Goal: Task Accomplishment & Management: Use online tool/utility

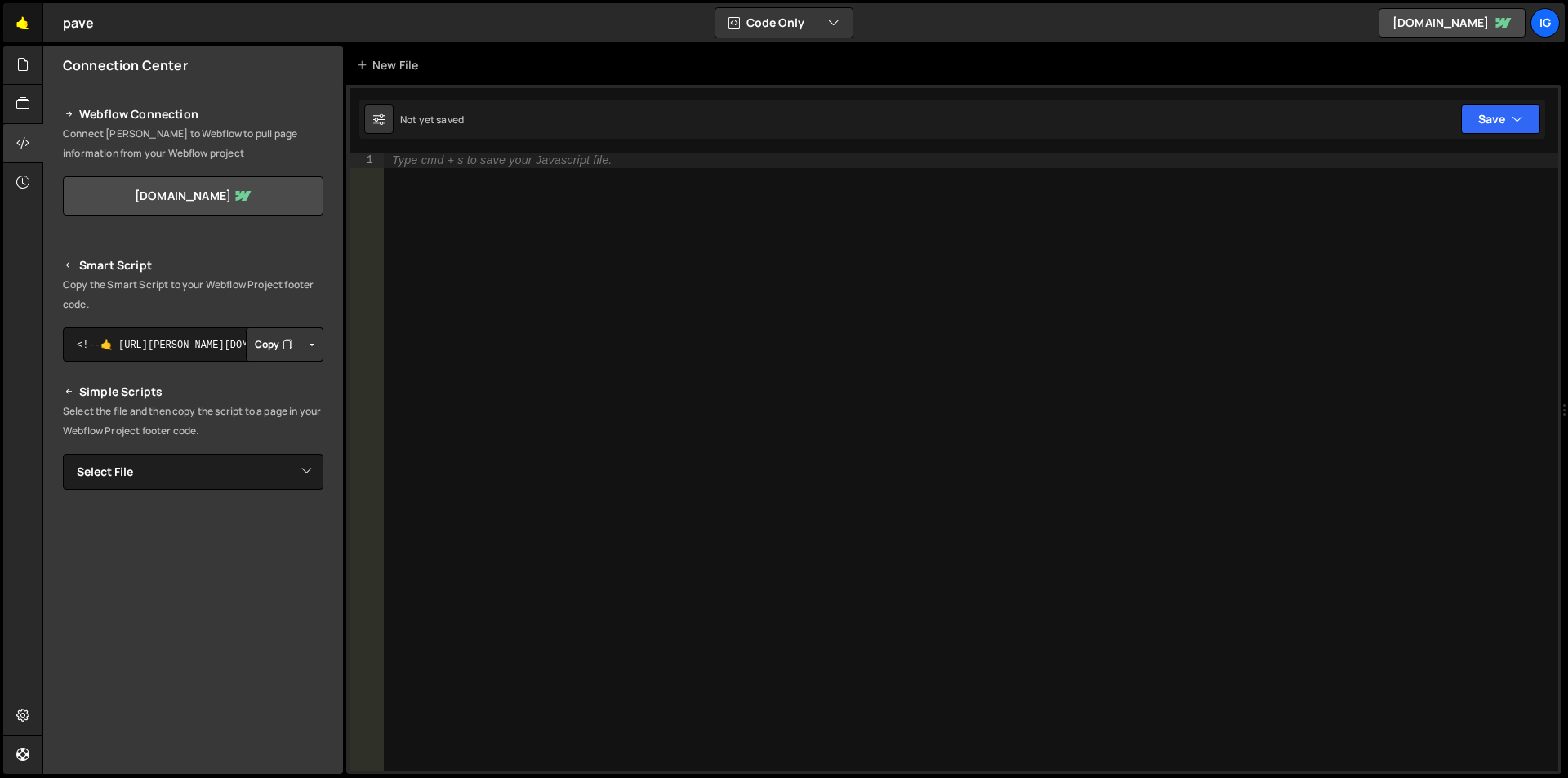
click at [12, 19] on link "🤙" at bounding box center [24, 23] width 40 height 40
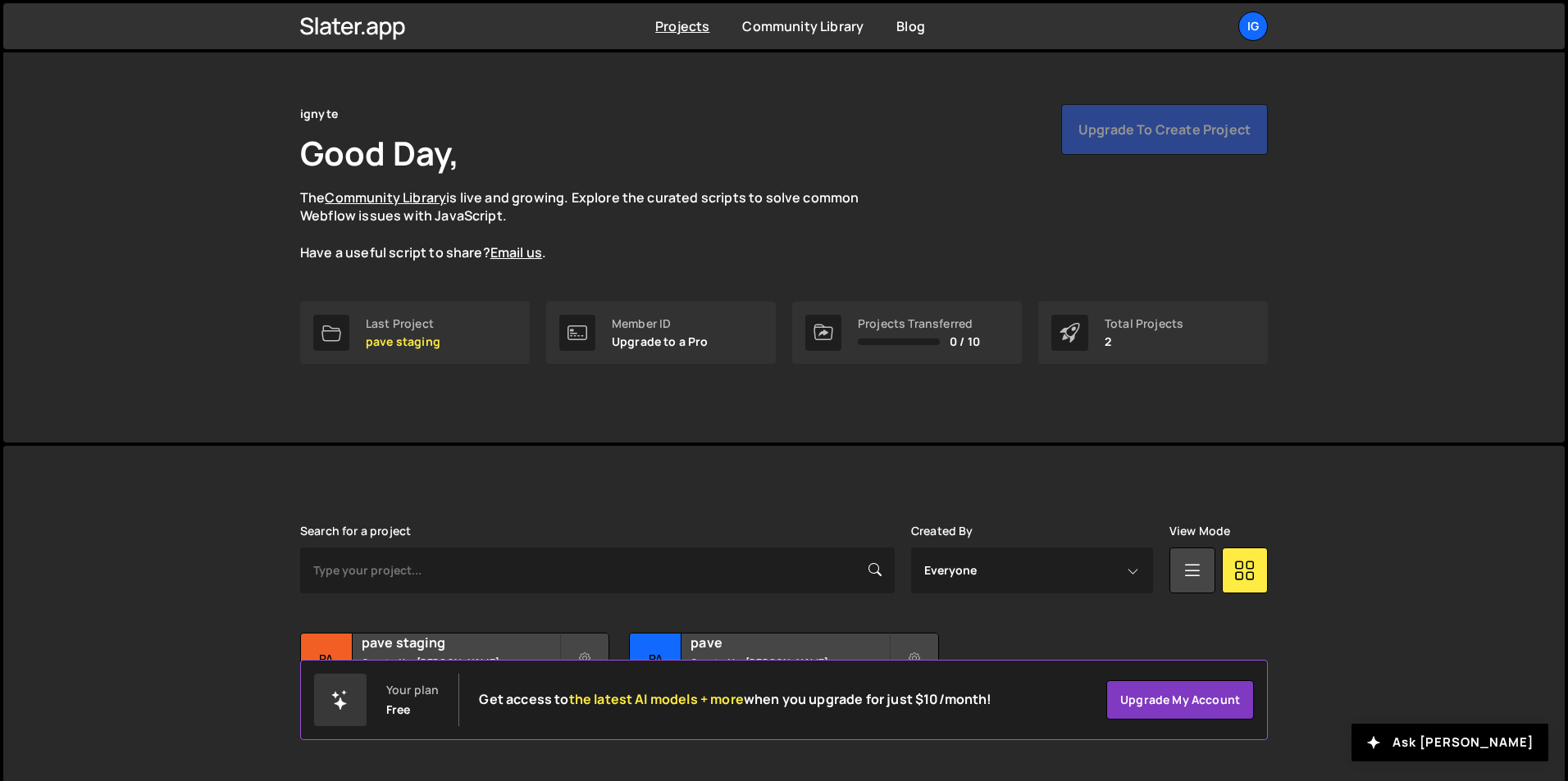
scroll to position [63, 0]
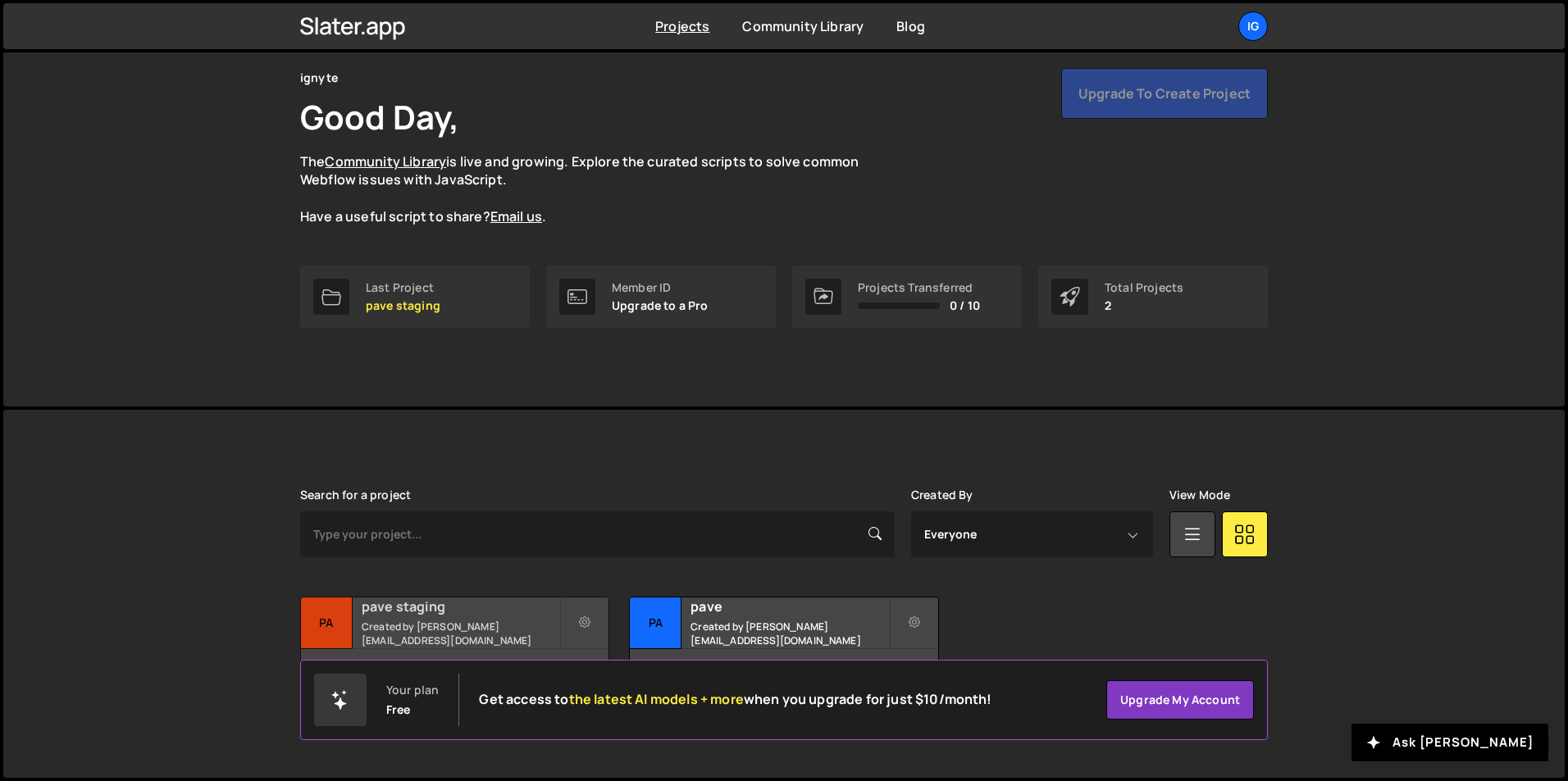
click at [419, 629] on small "Created by [PERSON_NAME][EMAIL_ADDRESS][DOMAIN_NAME]" at bounding box center [460, 634] width 198 height 28
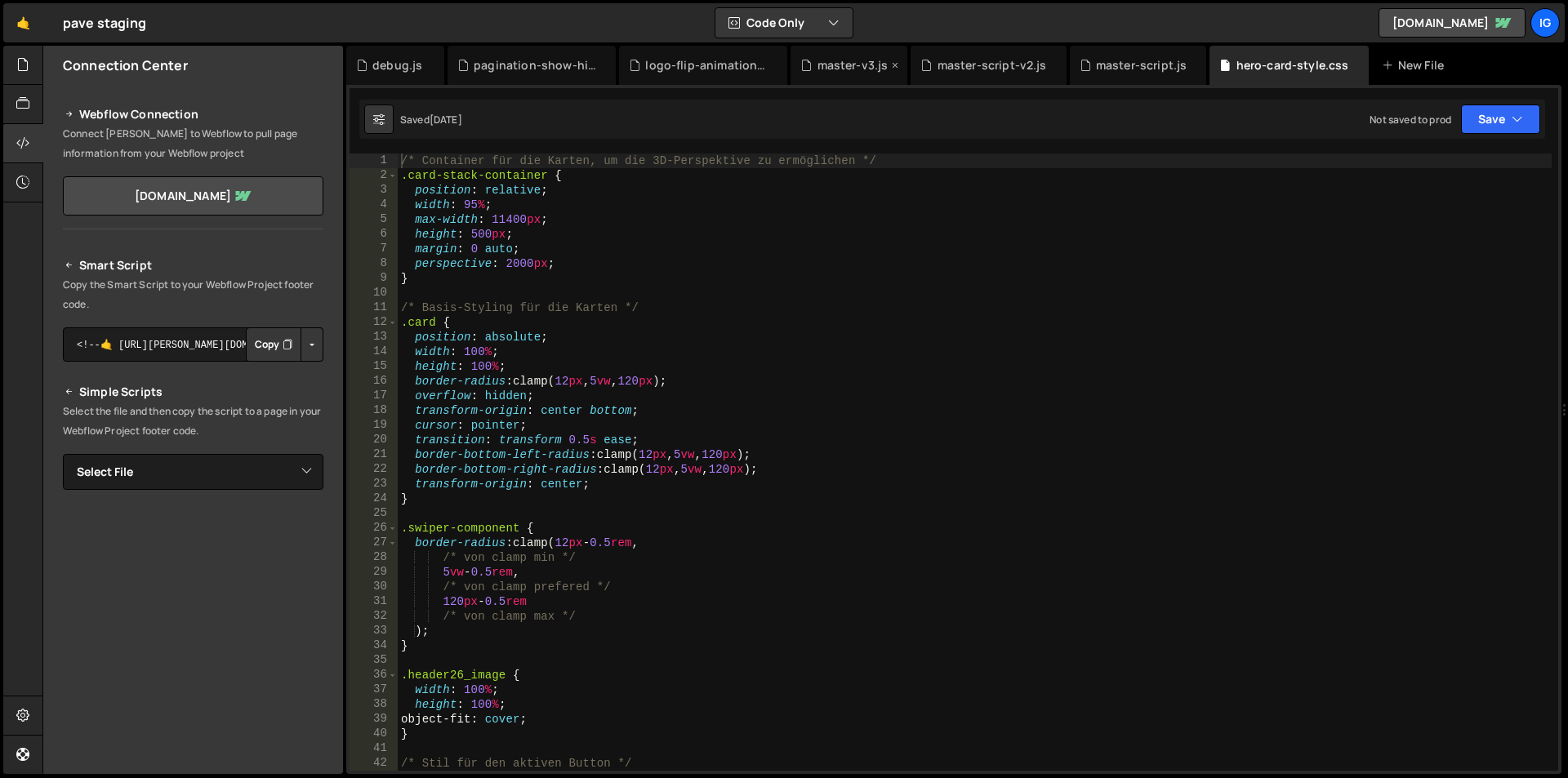
click at [824, 73] on div "master-v3.js" at bounding box center [852, 65] width 71 height 17
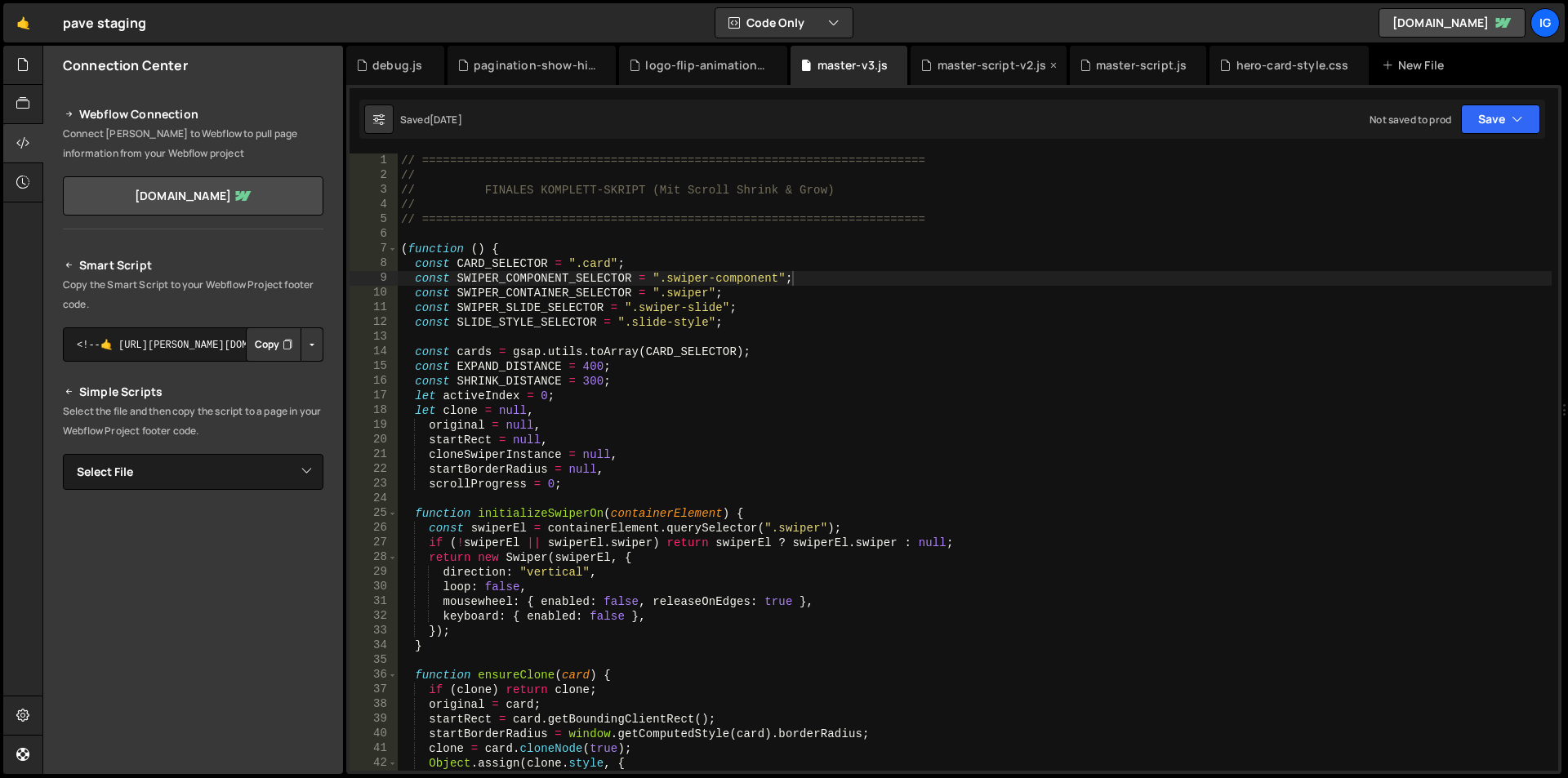
click at [952, 49] on div "master-script-v2.js" at bounding box center [988, 65] width 155 height 40
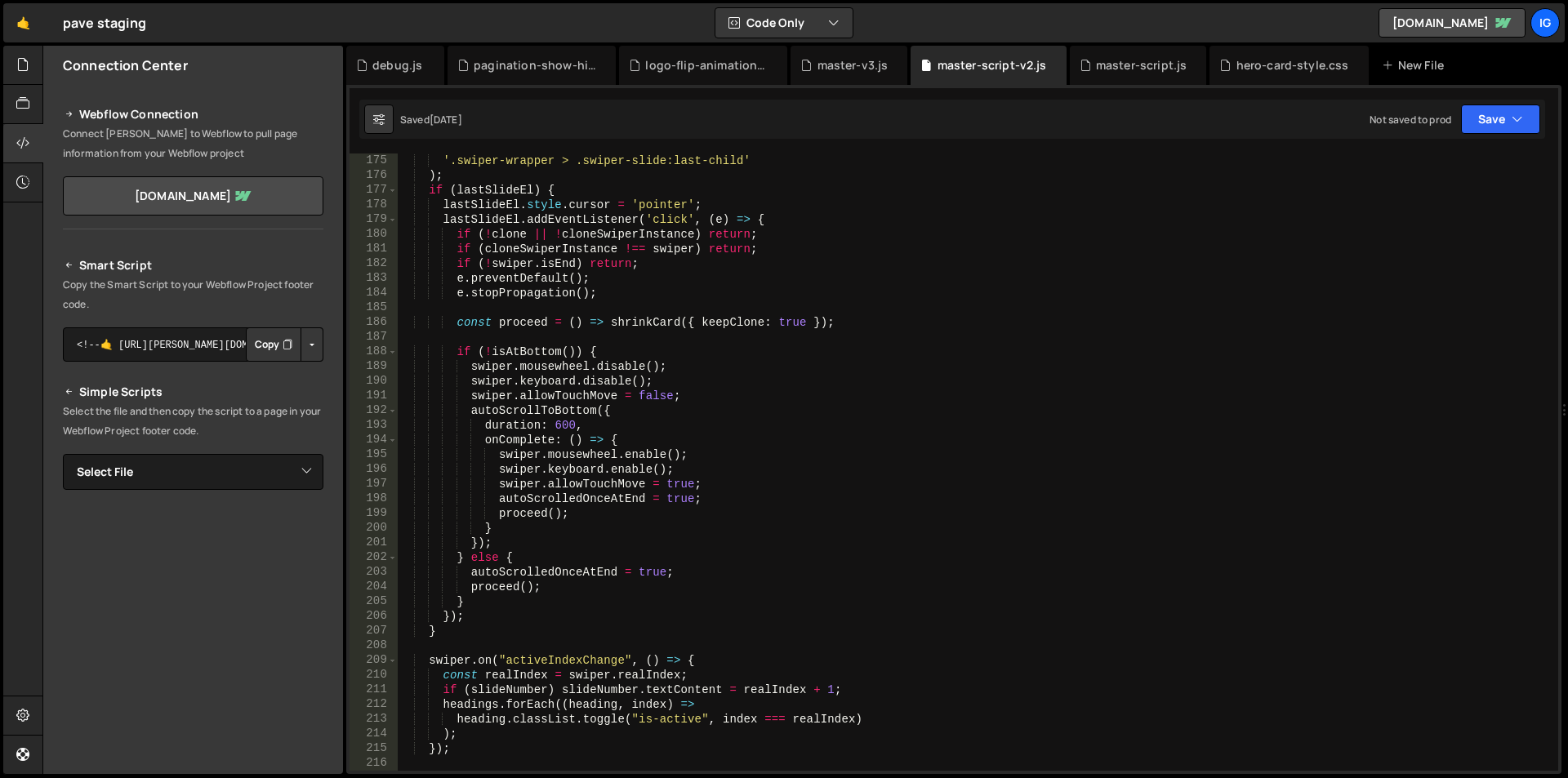
scroll to position [2803, 0]
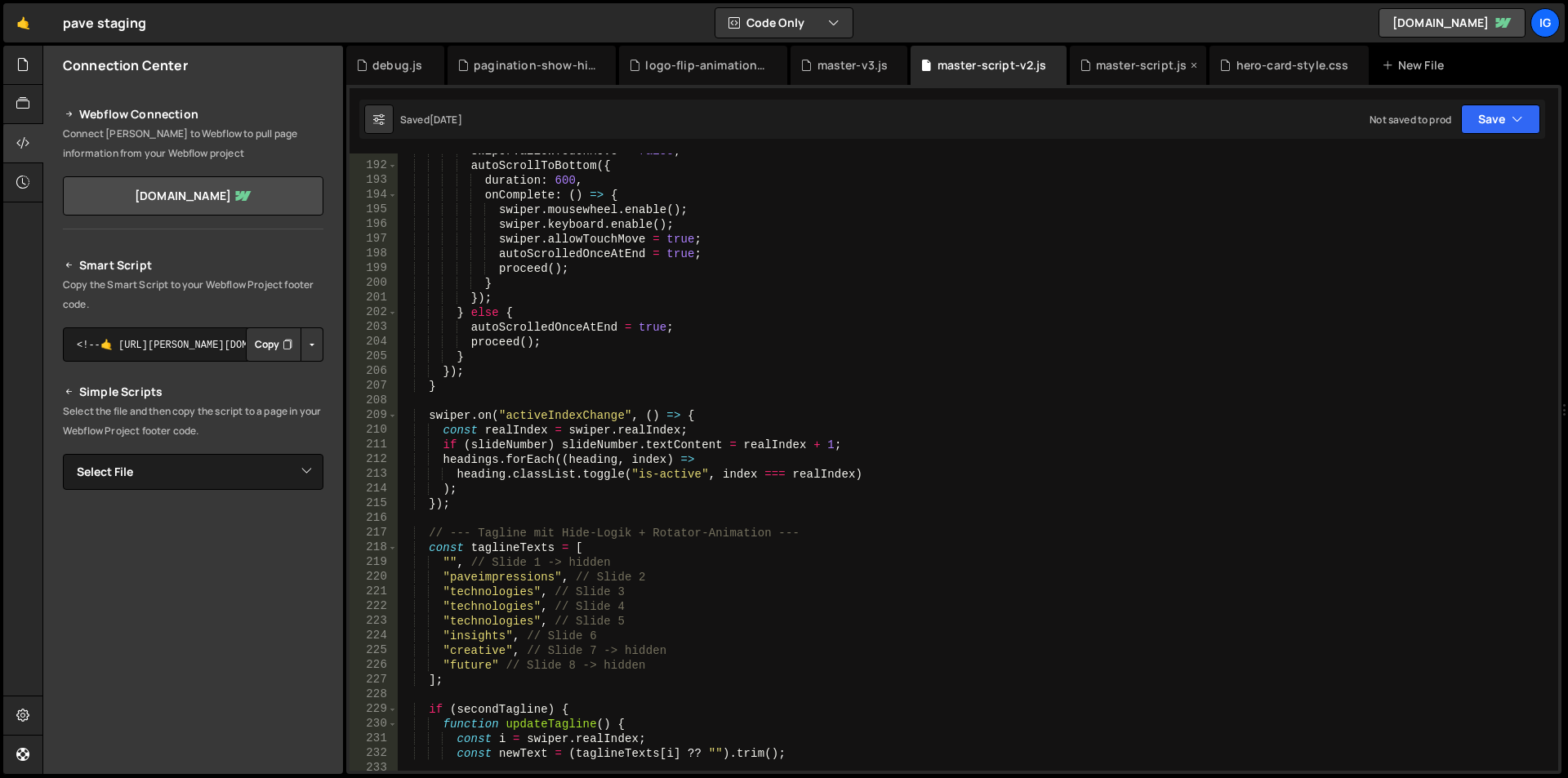
click at [1112, 66] on div "master-script.js" at bounding box center [1141, 65] width 91 height 17
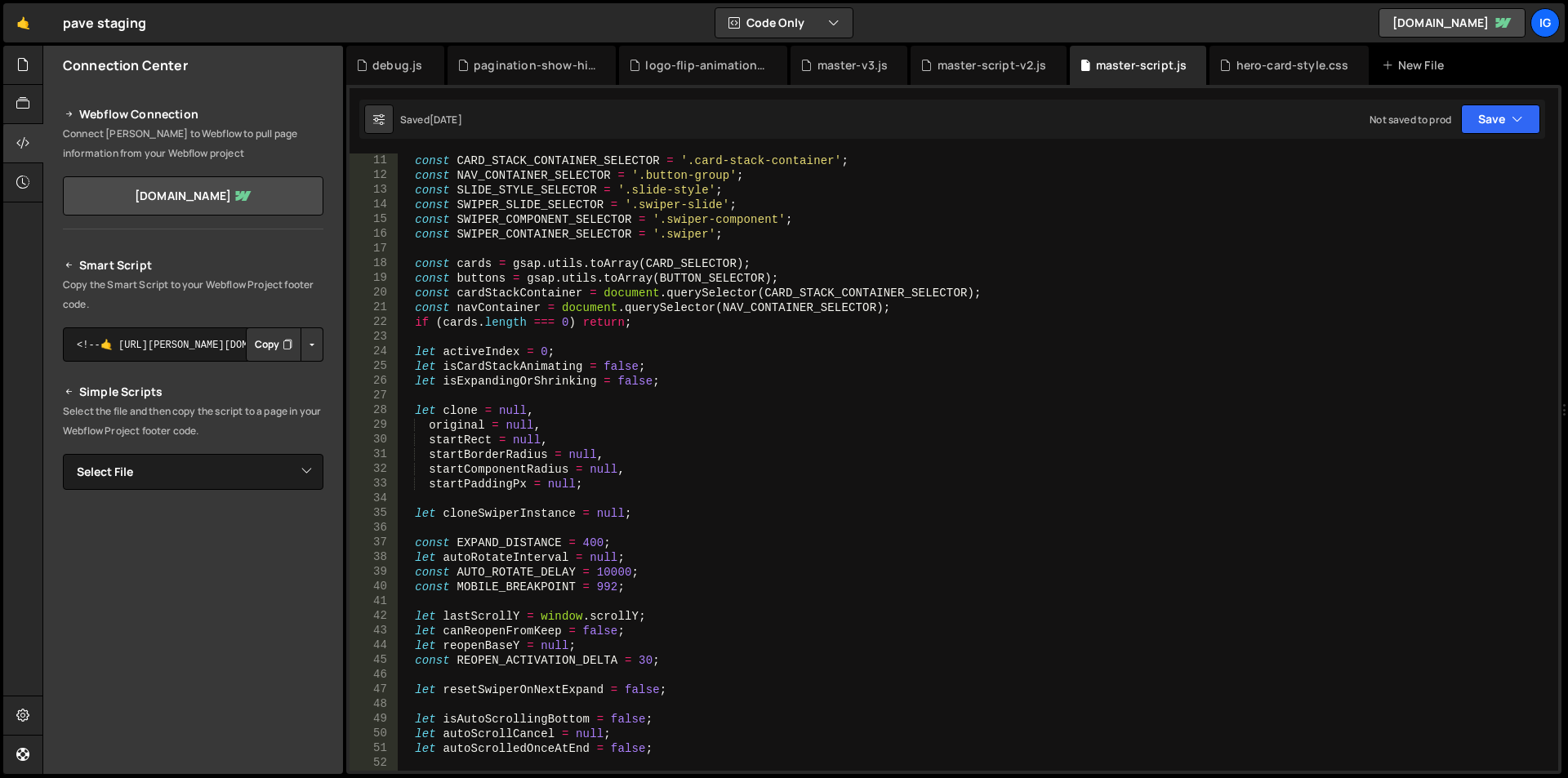
scroll to position [196, 0]
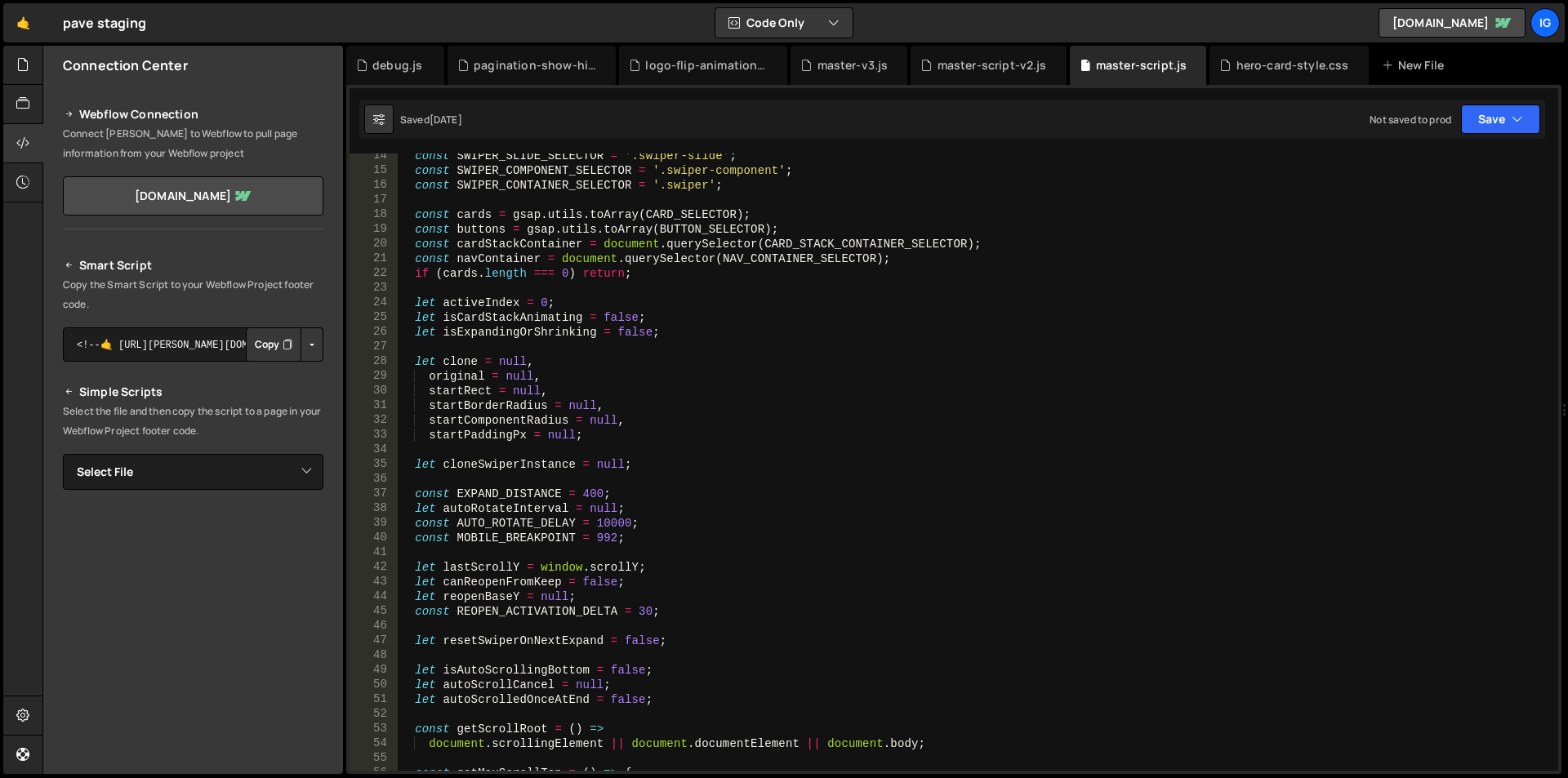
click at [635, 320] on div "const SWIPER_SLIDE_SELECTOR = '.swiper-slide' ; const SWIPER_COMPONENT_SELECTOR…" at bounding box center [975, 472] width 1154 height 647
click at [641, 321] on div "const SWIPER_SLIDE_SELECTOR = '.swiper-slide' ; const SWIPER_COMPONENT_SELECTOR…" at bounding box center [975, 472] width 1154 height 647
click at [613, 519] on div "const SWIPER_SLIDE_SELECTOR = '.swiper-slide' ; const SWIPER_COMPONENT_SELECTOR…" at bounding box center [975, 472] width 1154 height 647
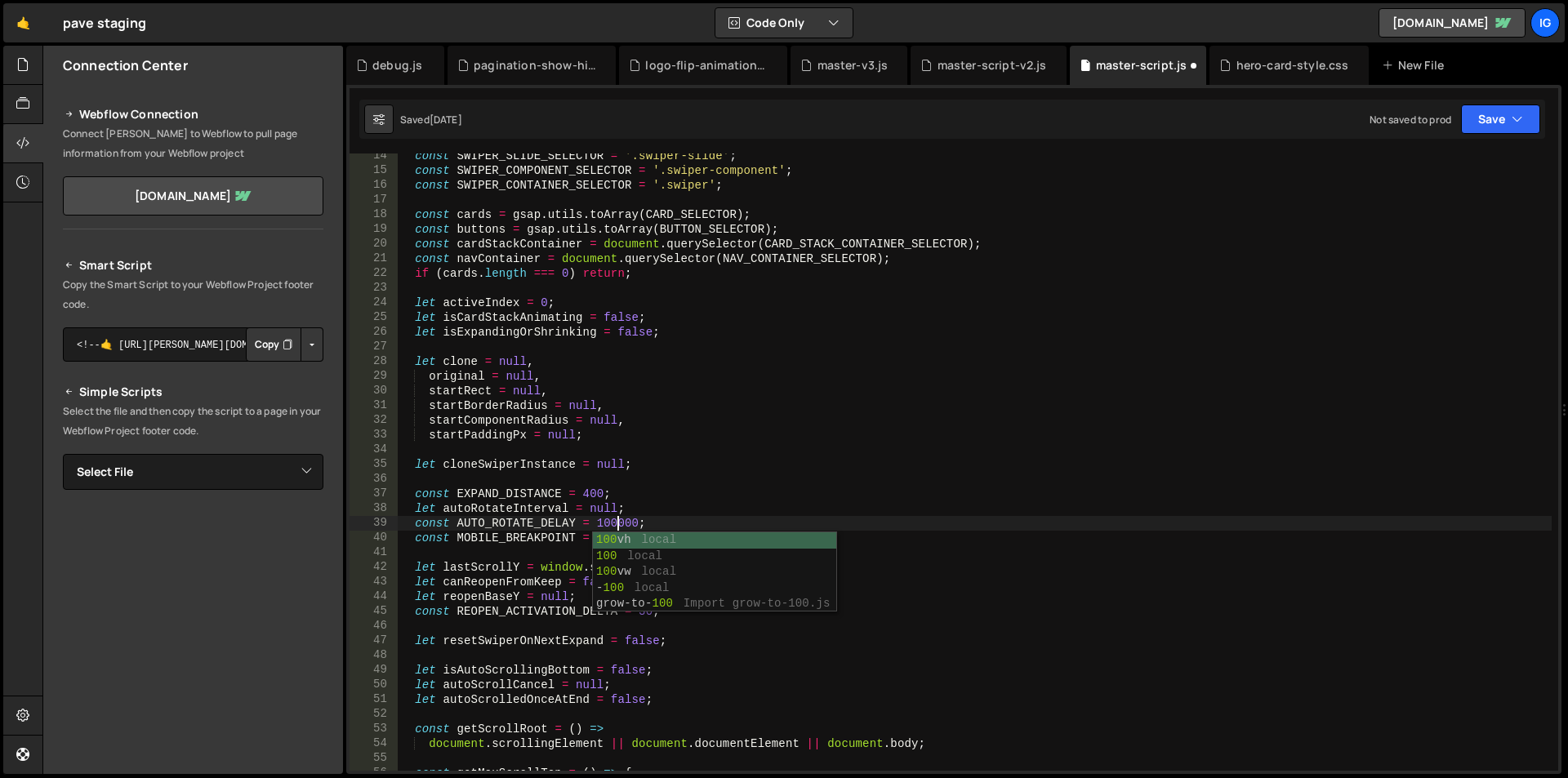
scroll to position [0, 94]
type textarea "const AUTO_ROTATE_DELAY = 1000000;"
click at [1262, 76] on div "hero-card-style.css" at bounding box center [1288, 65] width 158 height 40
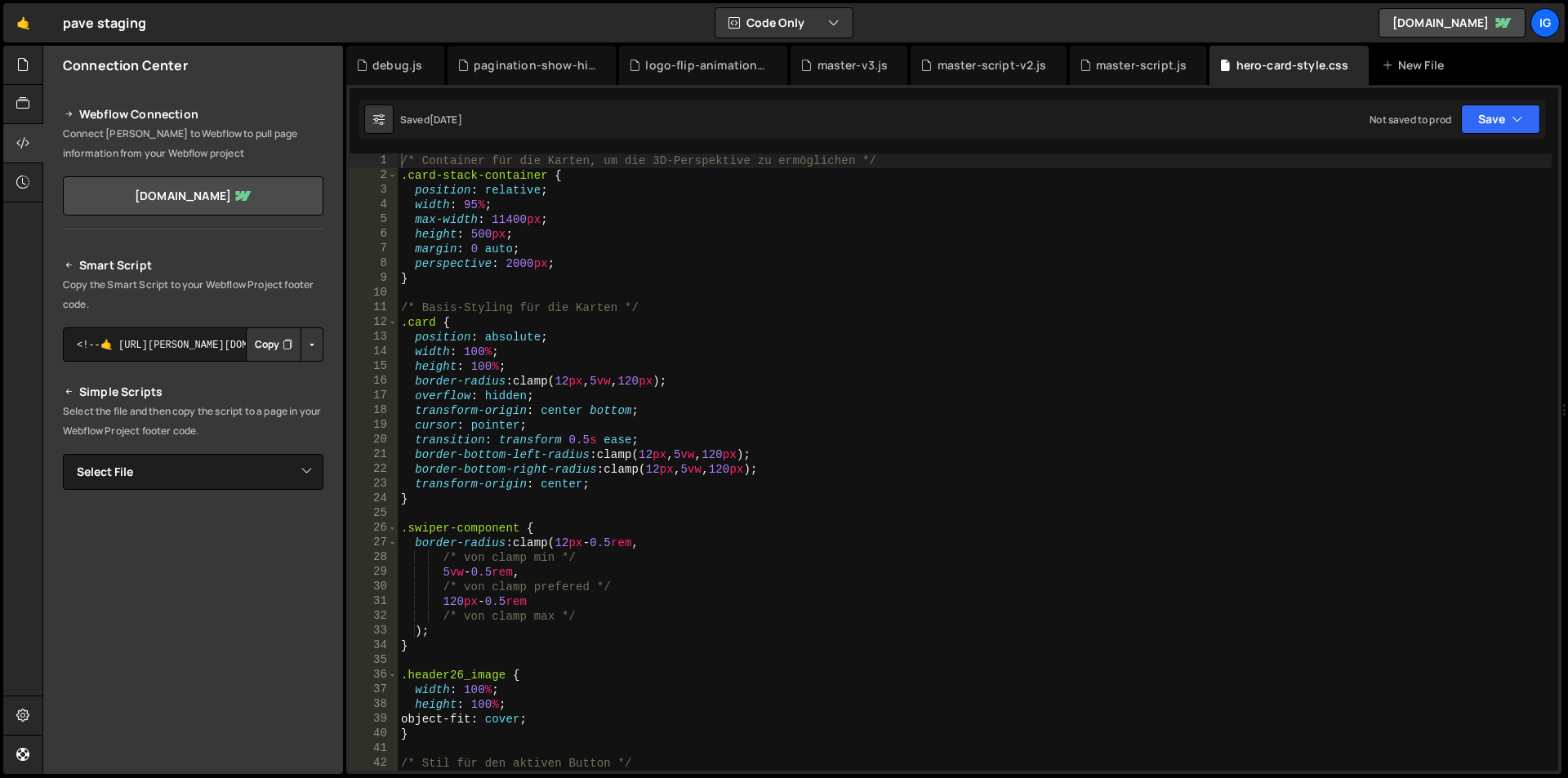
type textarea "height: 100%;"
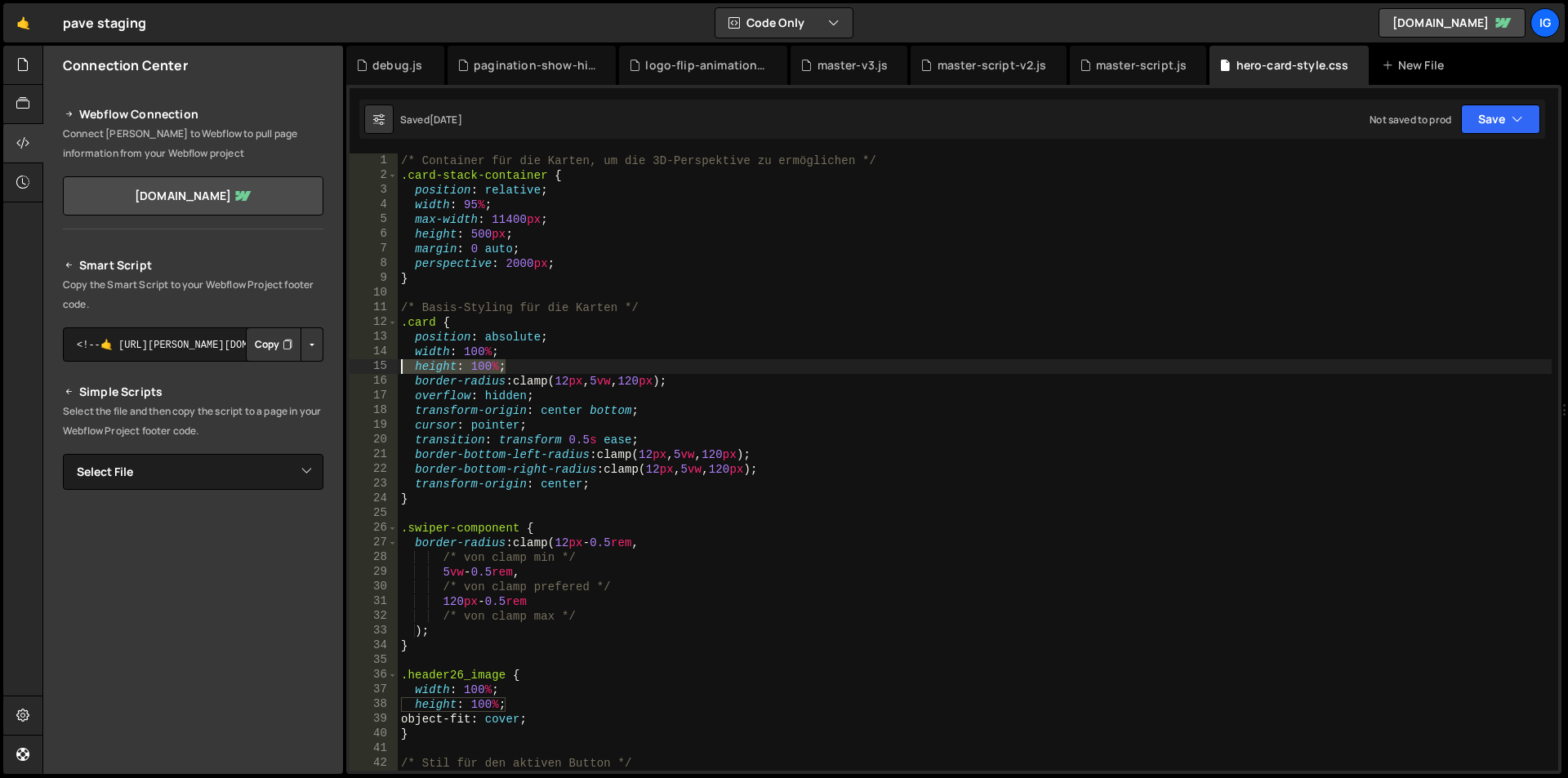
drag, startPoint x: 514, startPoint y: 365, endPoint x: 400, endPoint y: 367, distance: 114.0
click at [400, 367] on div "/* Container für die Karten, um die 3D-Perspektive zu ermöglichen */ .card-stac…" at bounding box center [975, 477] width 1154 height 647
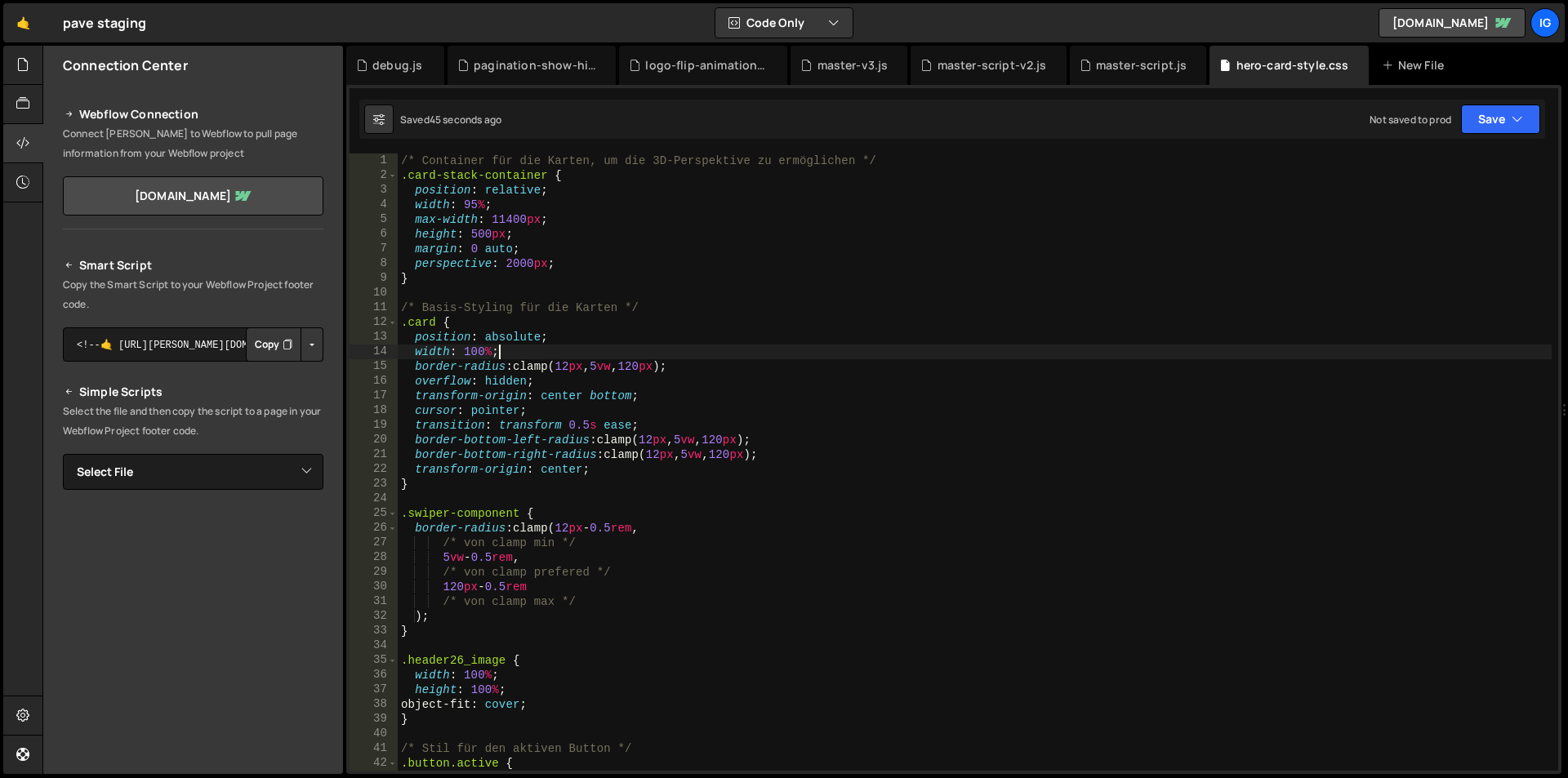
click at [537, 352] on div "/* Container für die Karten, um die 3D-Perspektive zu ermöglichen */ .card-stac…" at bounding box center [975, 477] width 1154 height 647
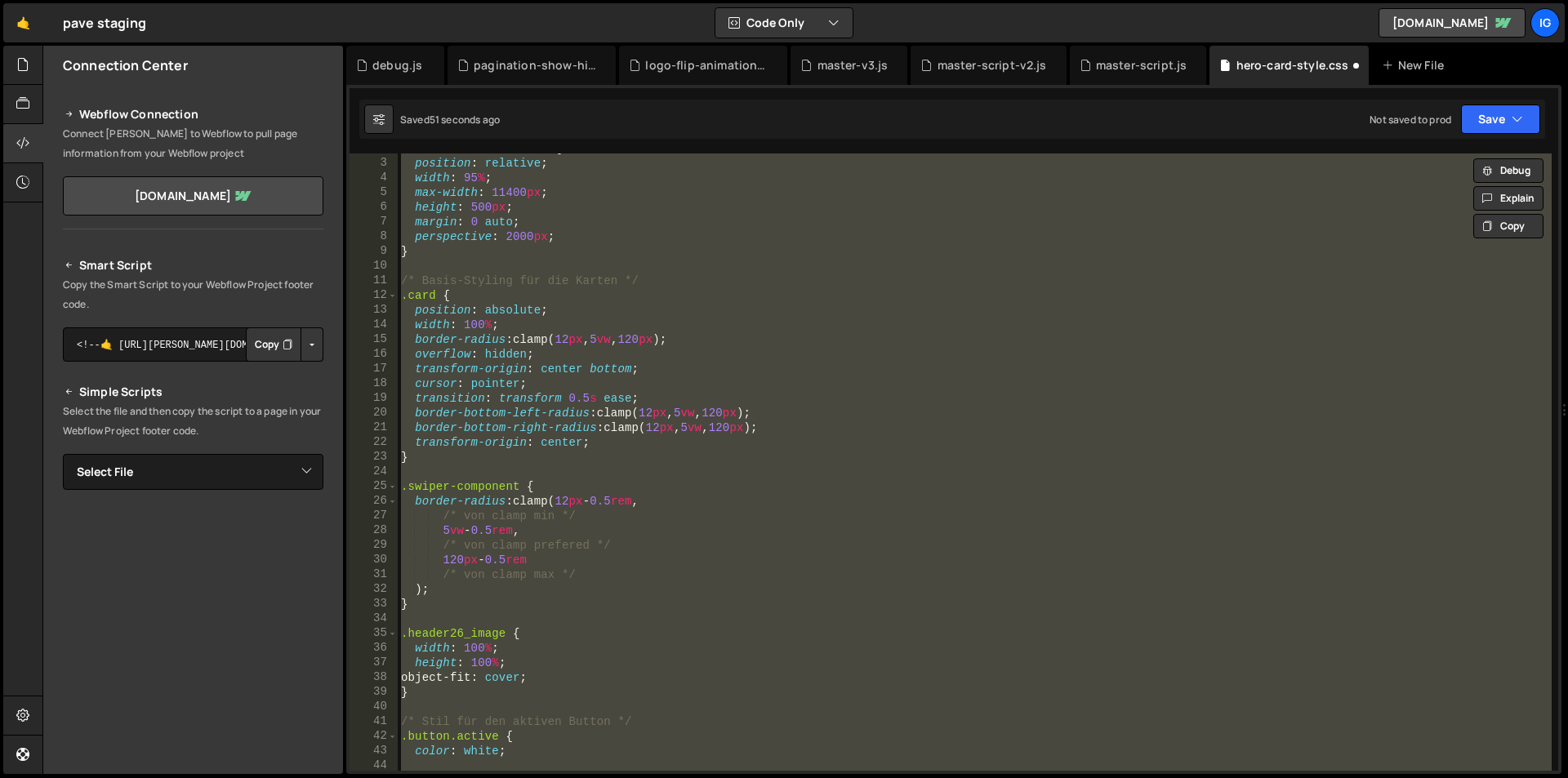
scroll to position [0, 0]
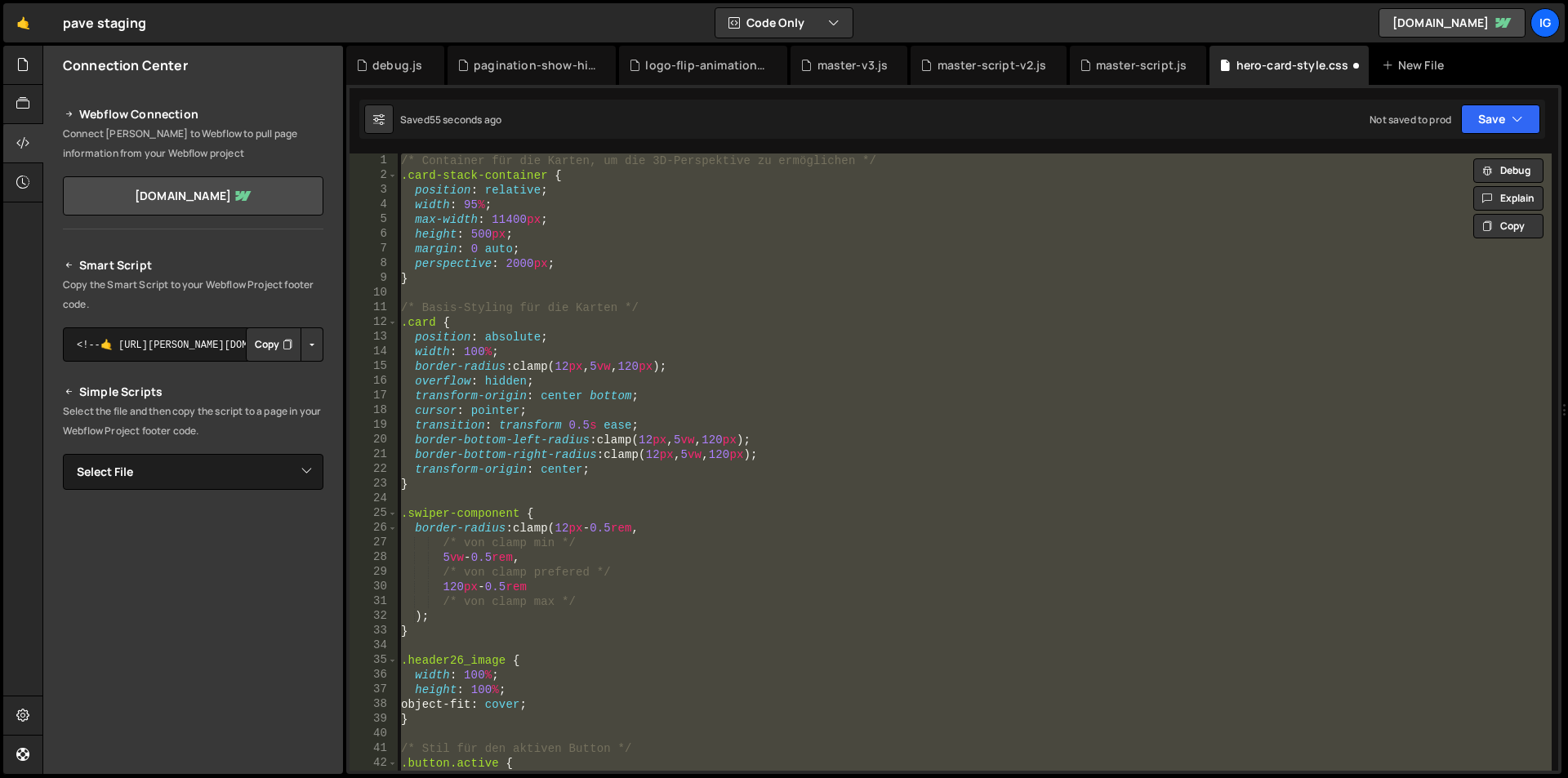
click at [546, 339] on div "/* Container für die Karten, um die 3D-Perspektive zu ermöglichen */ .card-stac…" at bounding box center [975, 462] width 1154 height 617
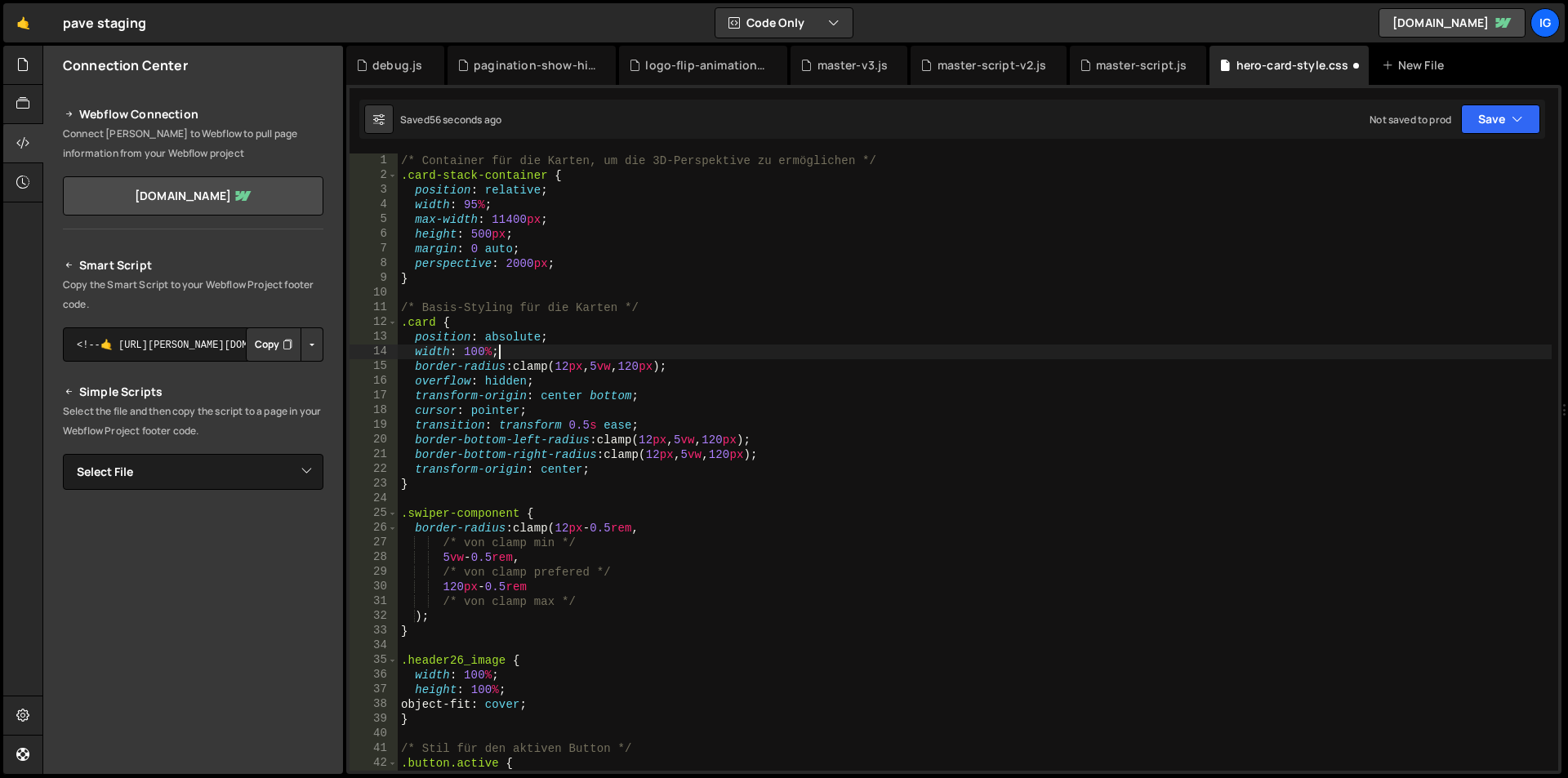
click at [536, 354] on div "/* Container für die Karten, um die 3D-Perspektive zu ermöglichen */ .card-stac…" at bounding box center [975, 477] width 1154 height 647
type textarea "width: 100%;"
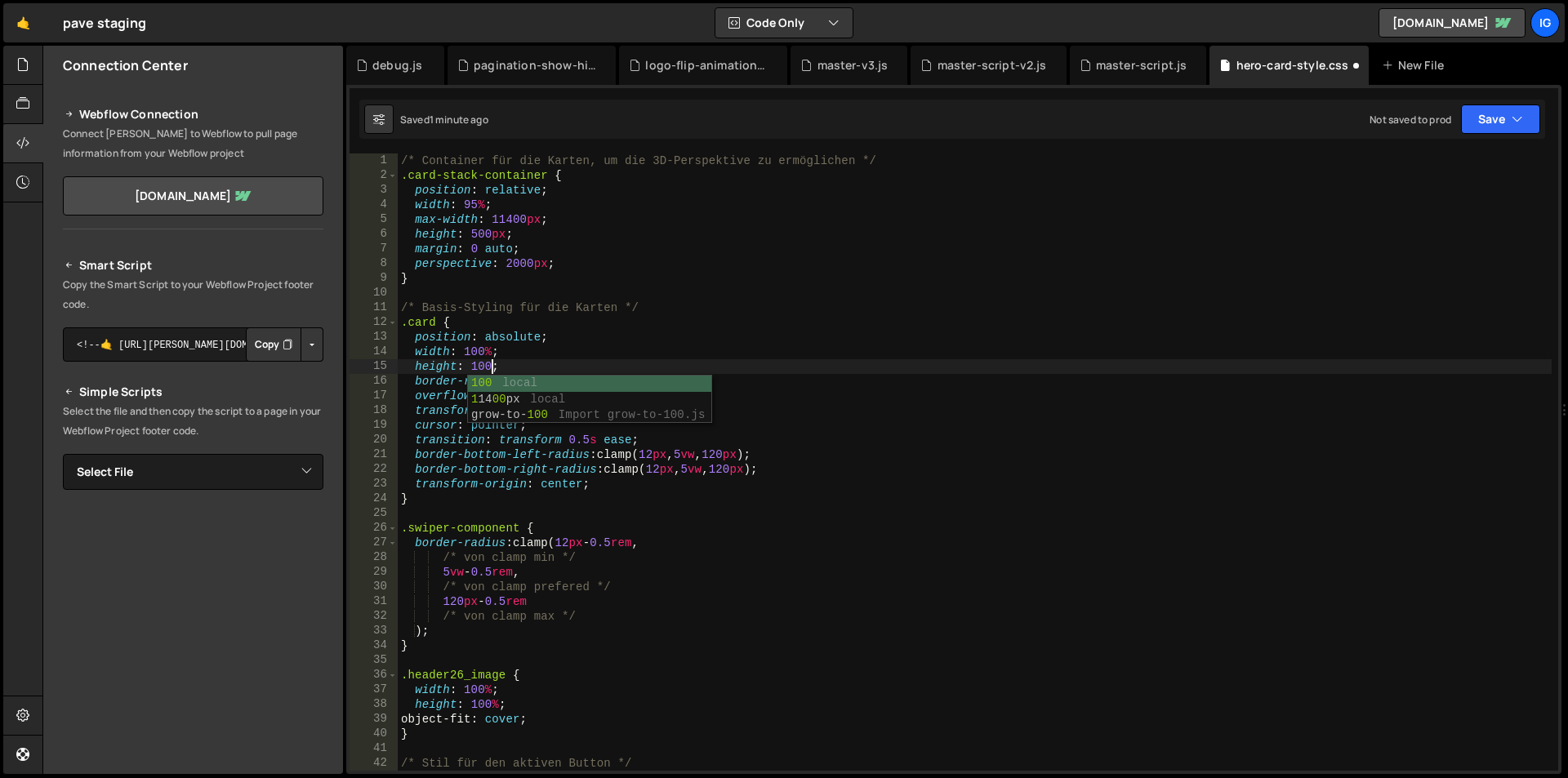
scroll to position [0, 41]
type textarea "height: 100%;"
drag, startPoint x: 526, startPoint y: 364, endPoint x: 406, endPoint y: 371, distance: 120.2
click at [406, 371] on div "/* Container für die Karten, um die 3D-Perspektive zu ermöglichen */ .card-stac…" at bounding box center [975, 477] width 1154 height 647
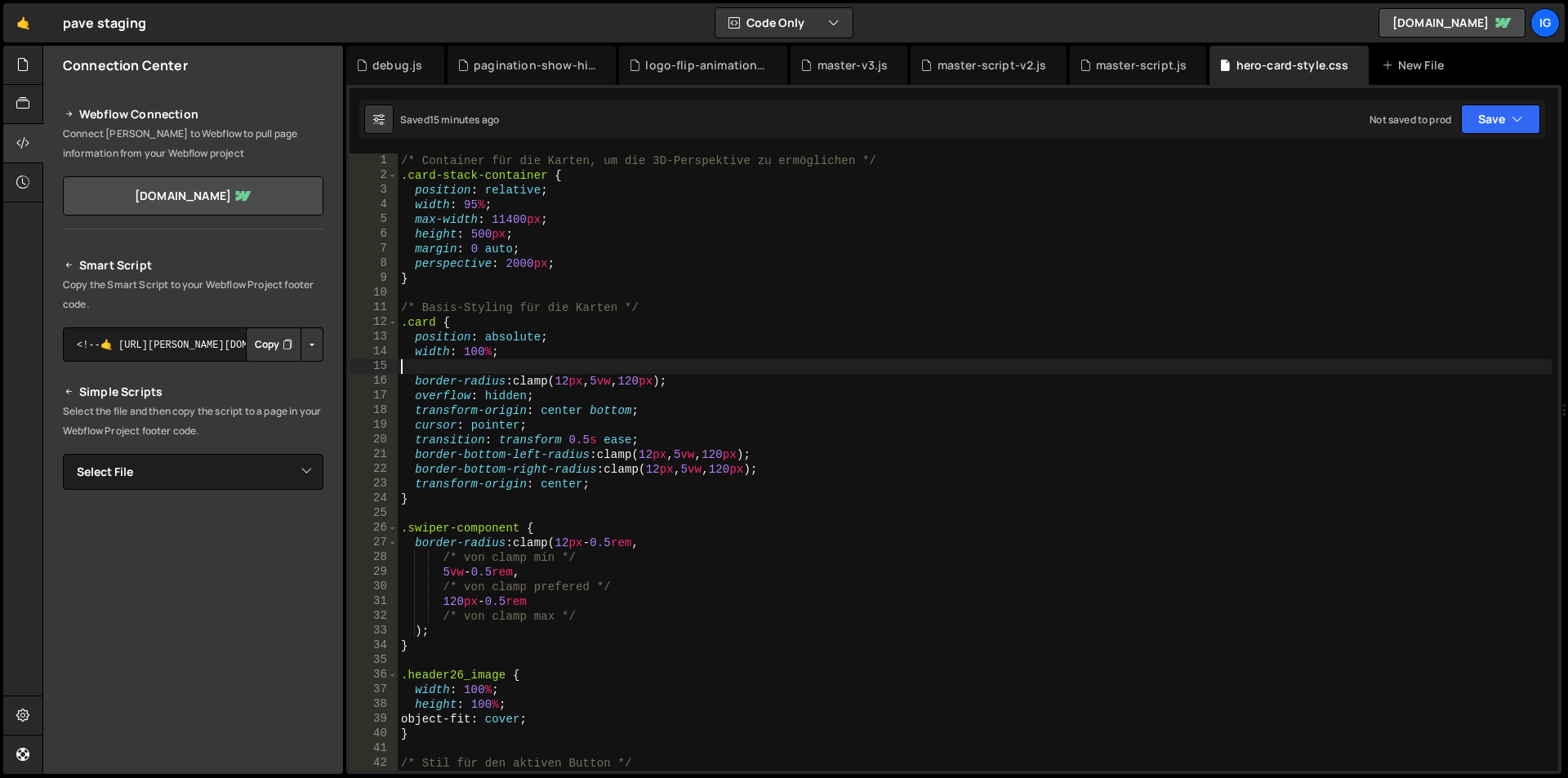
click at [691, 347] on div "/* Container für die Karten, um die 3D-Perspektive zu ermöglichen */ .card-stac…" at bounding box center [975, 477] width 1154 height 647
type textarea "width: 100%;"
click at [504, 365] on div "/* Container für die Karten, um die 3D-Perspektive zu ermöglichen */ .card-stac…" at bounding box center [975, 477] width 1154 height 647
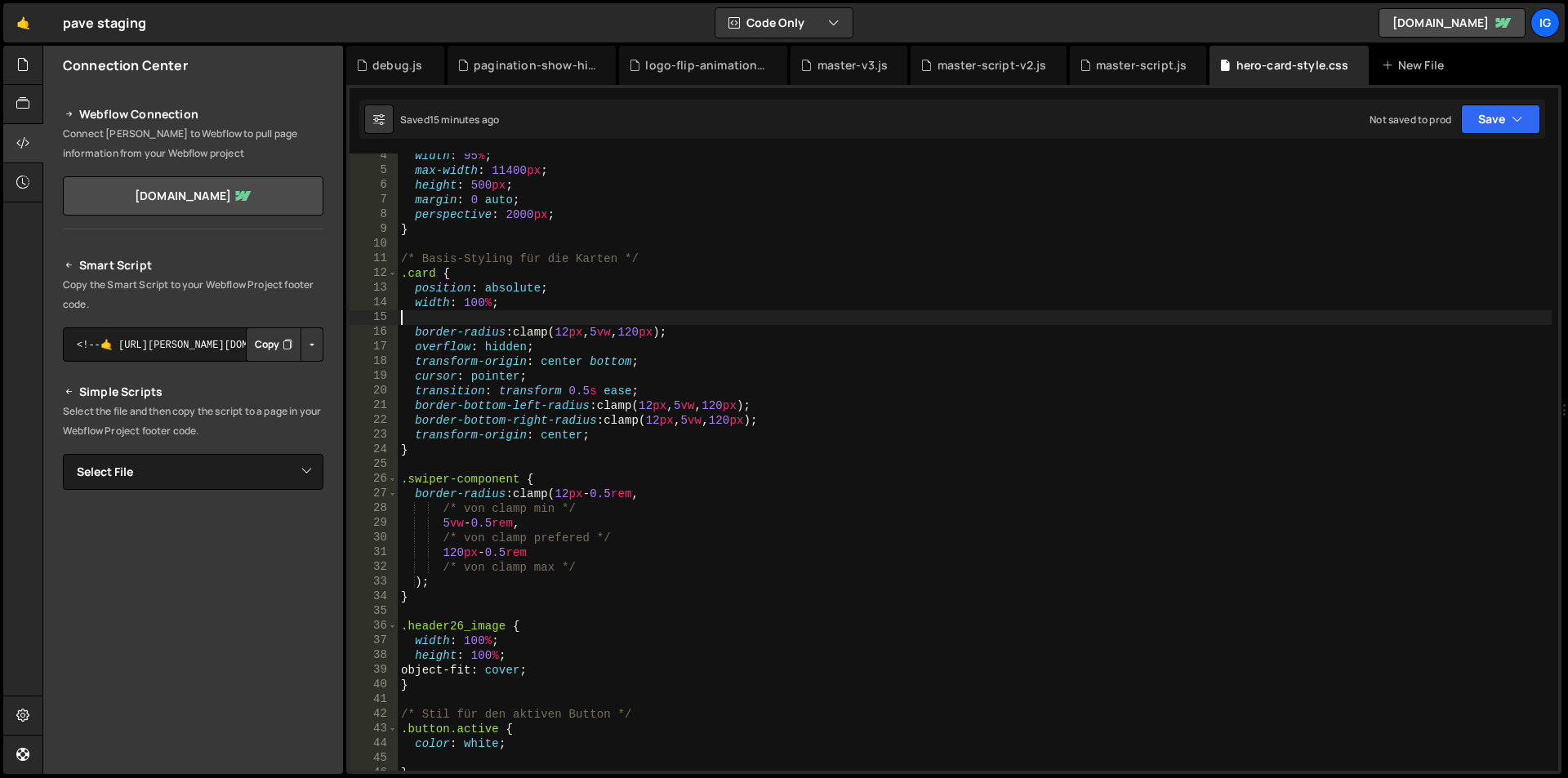
scroll to position [98, 0]
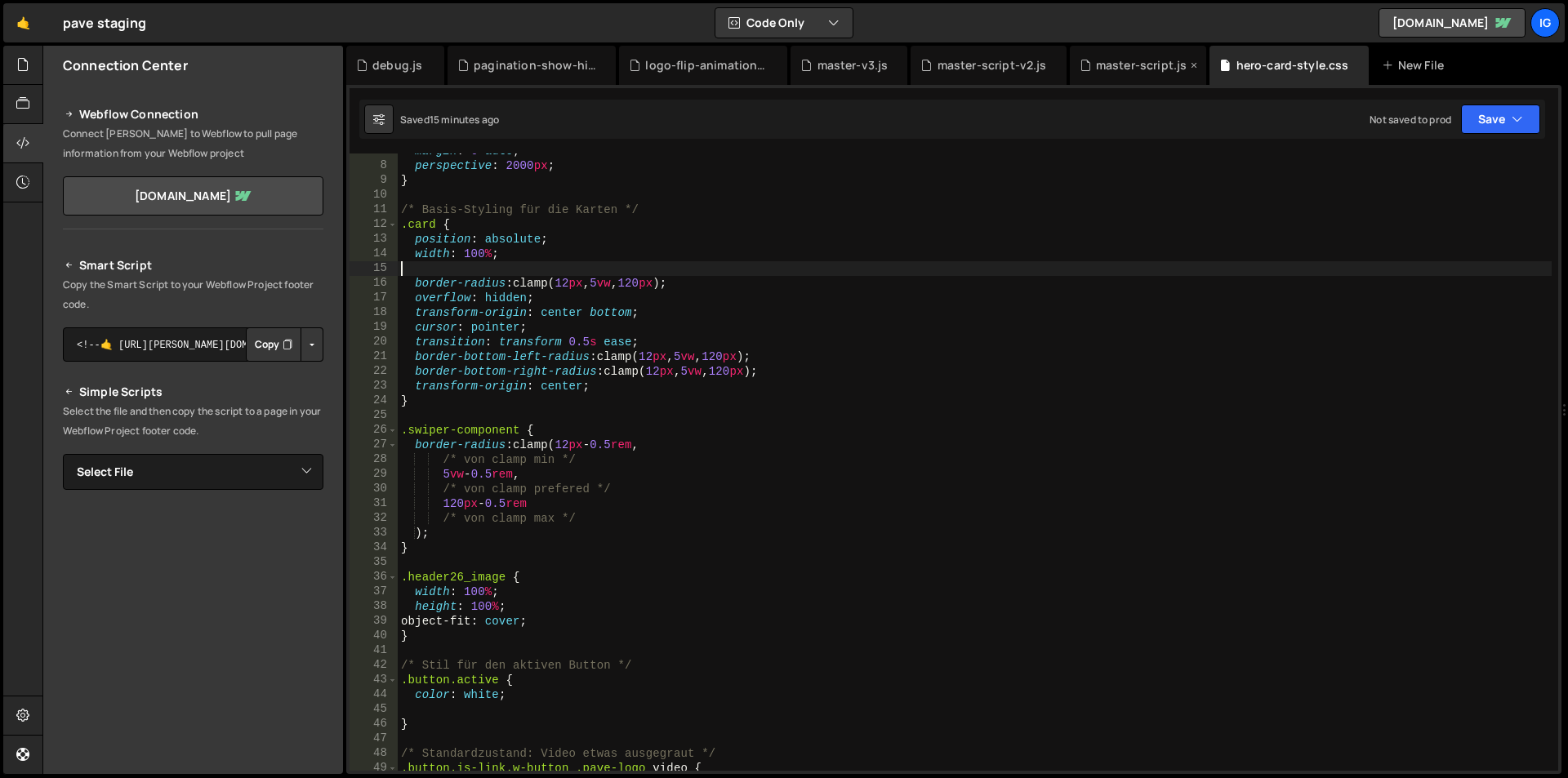
click at [1126, 72] on div "master-script.js" at bounding box center [1141, 65] width 91 height 17
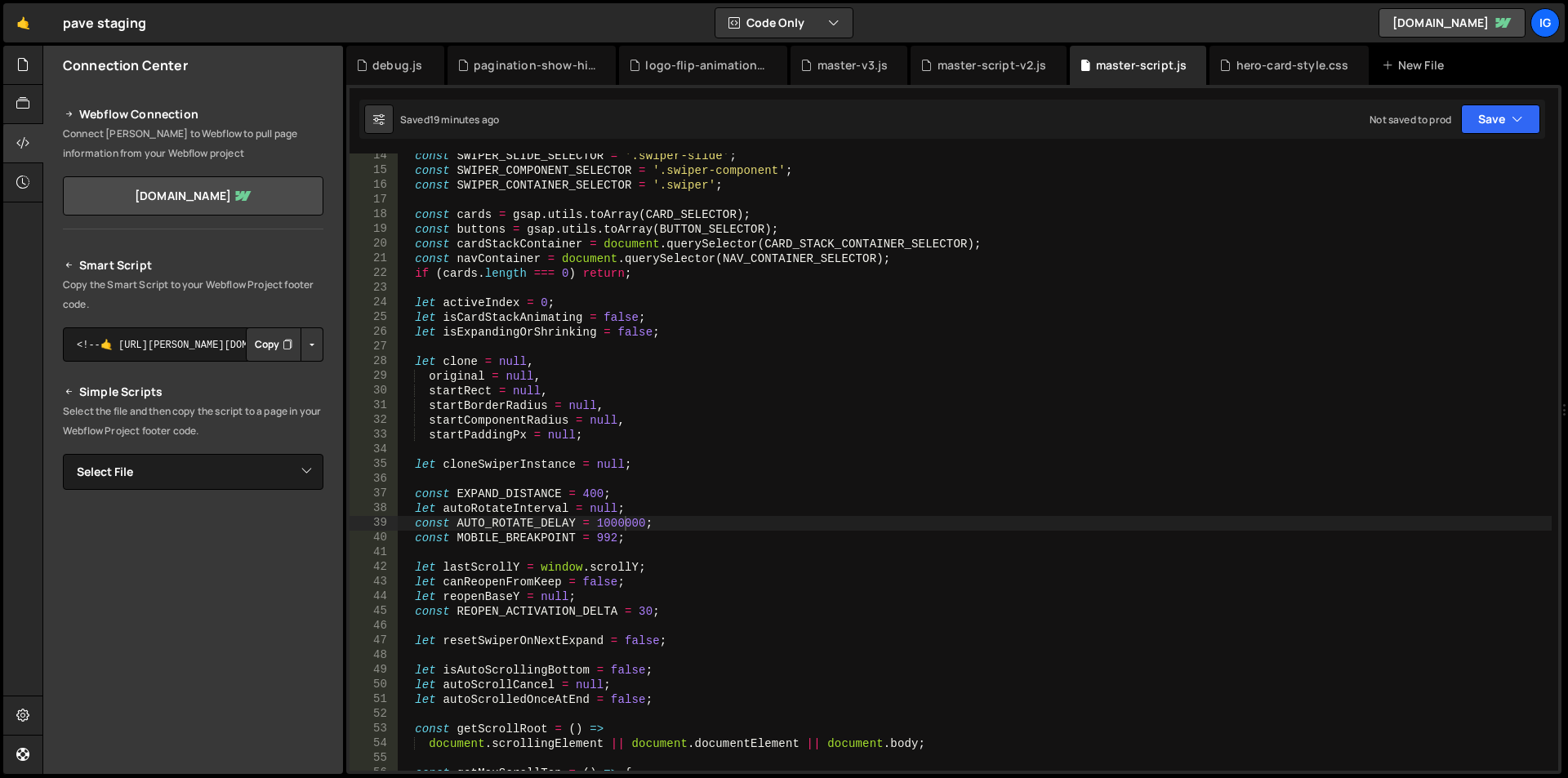
click at [833, 300] on div "const SWIPER_SLIDE_SELECTOR = '.swiper-slide' ; const SWIPER_COMPONENT_SELECTOR…" at bounding box center [975, 472] width 1154 height 647
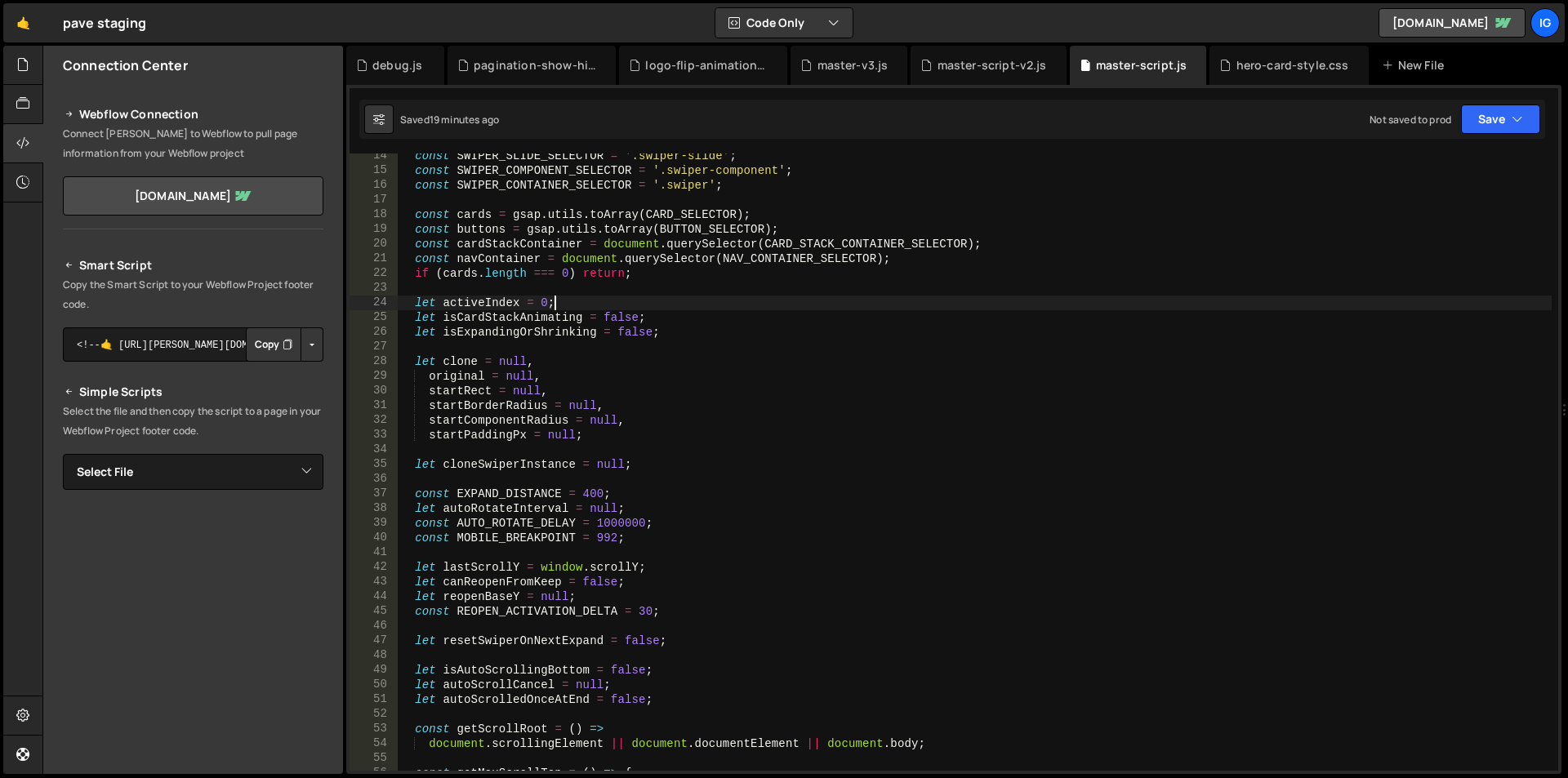
type textarea "})();"
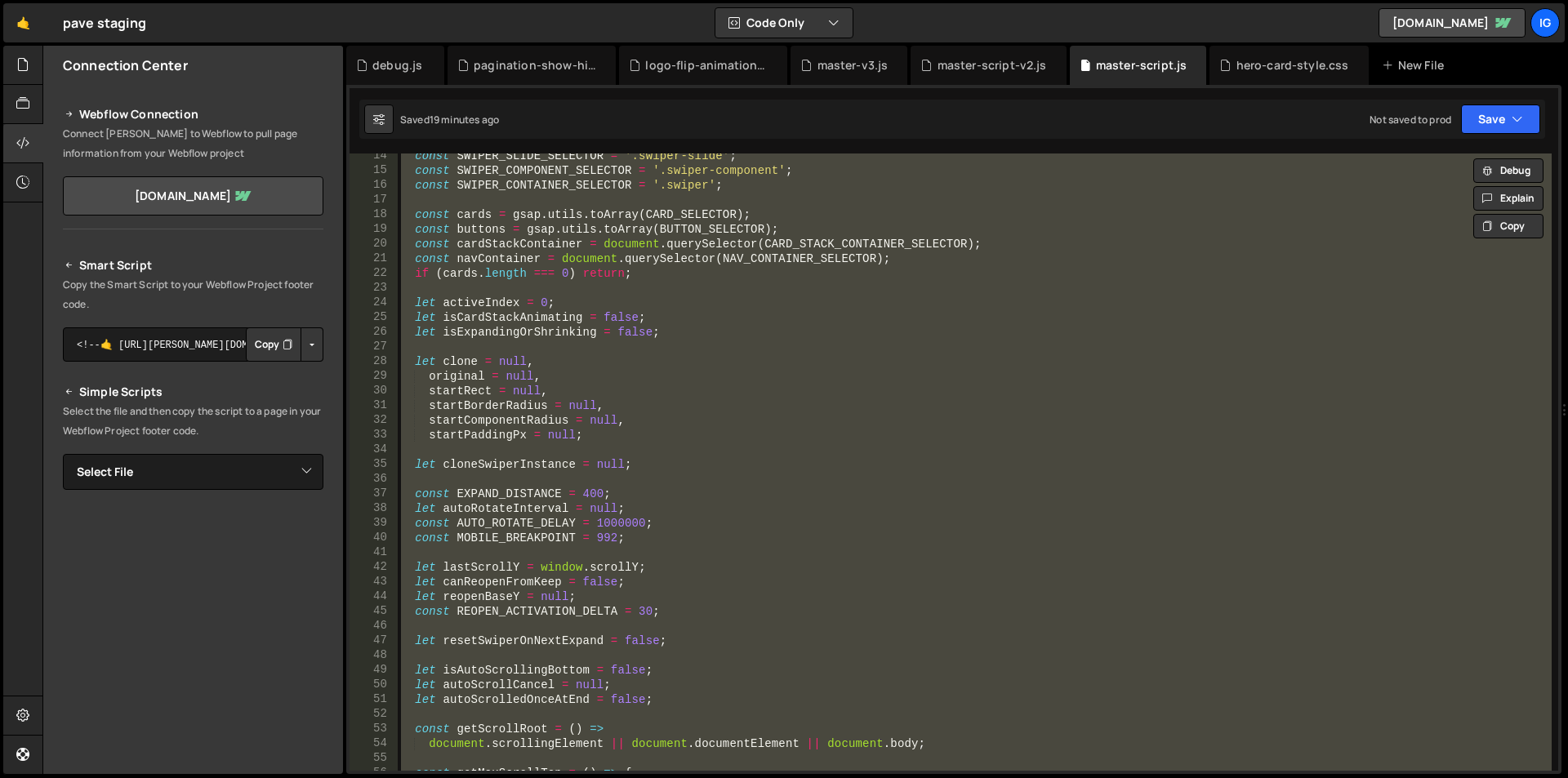
scroll to position [0, 14]
drag, startPoint x: 1268, startPoint y: 69, endPoint x: 1257, endPoint y: 75, distance: 12.5
click at [1268, 68] on div "hero-card-style.css" at bounding box center [1292, 65] width 112 height 17
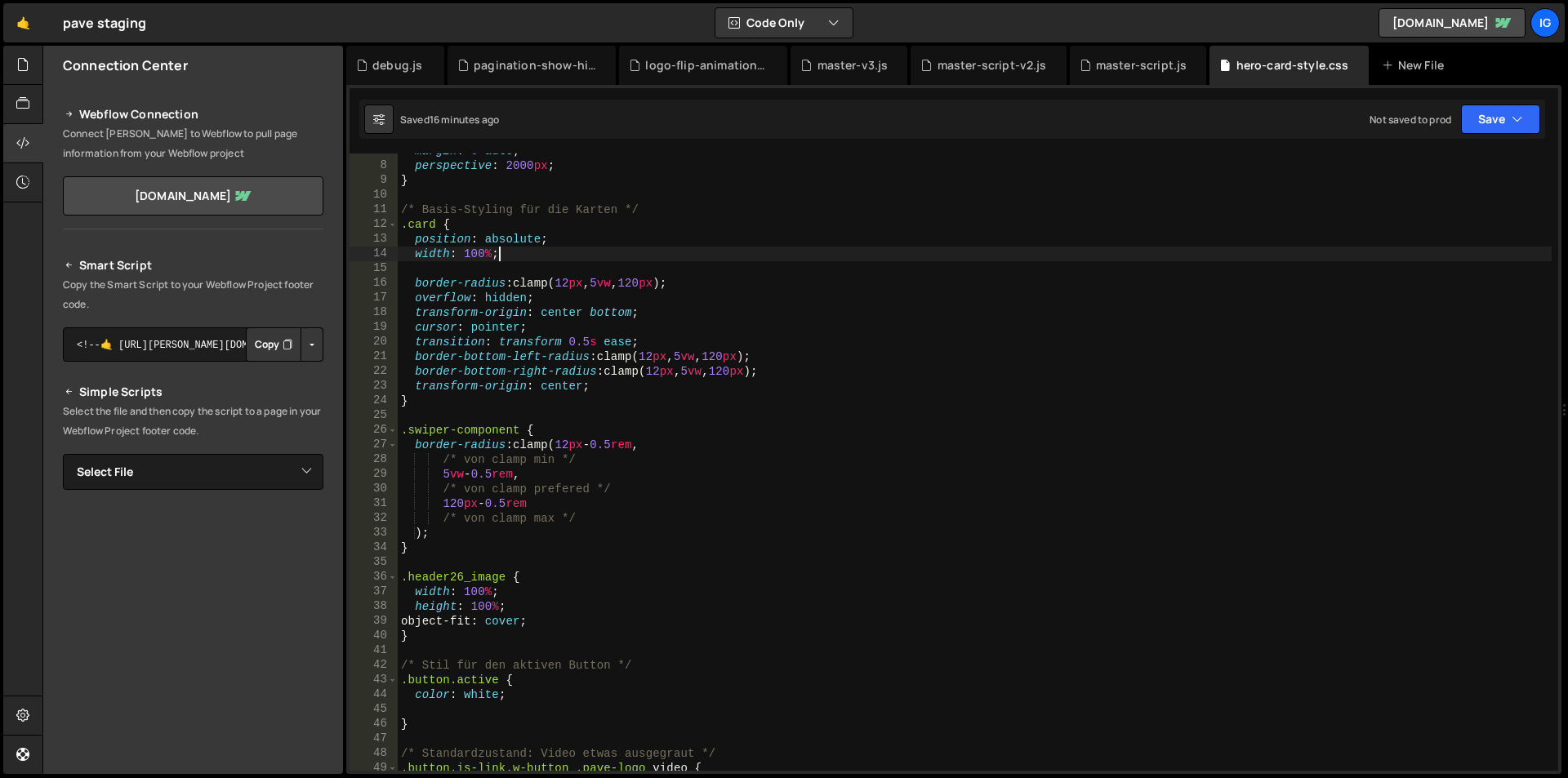
click at [913, 258] on div "margin : 0 auto ; perspective : 2000 px ; } /* Basis-Styling für die Karten */ …" at bounding box center [975, 467] width 1154 height 647
type textarea "}"
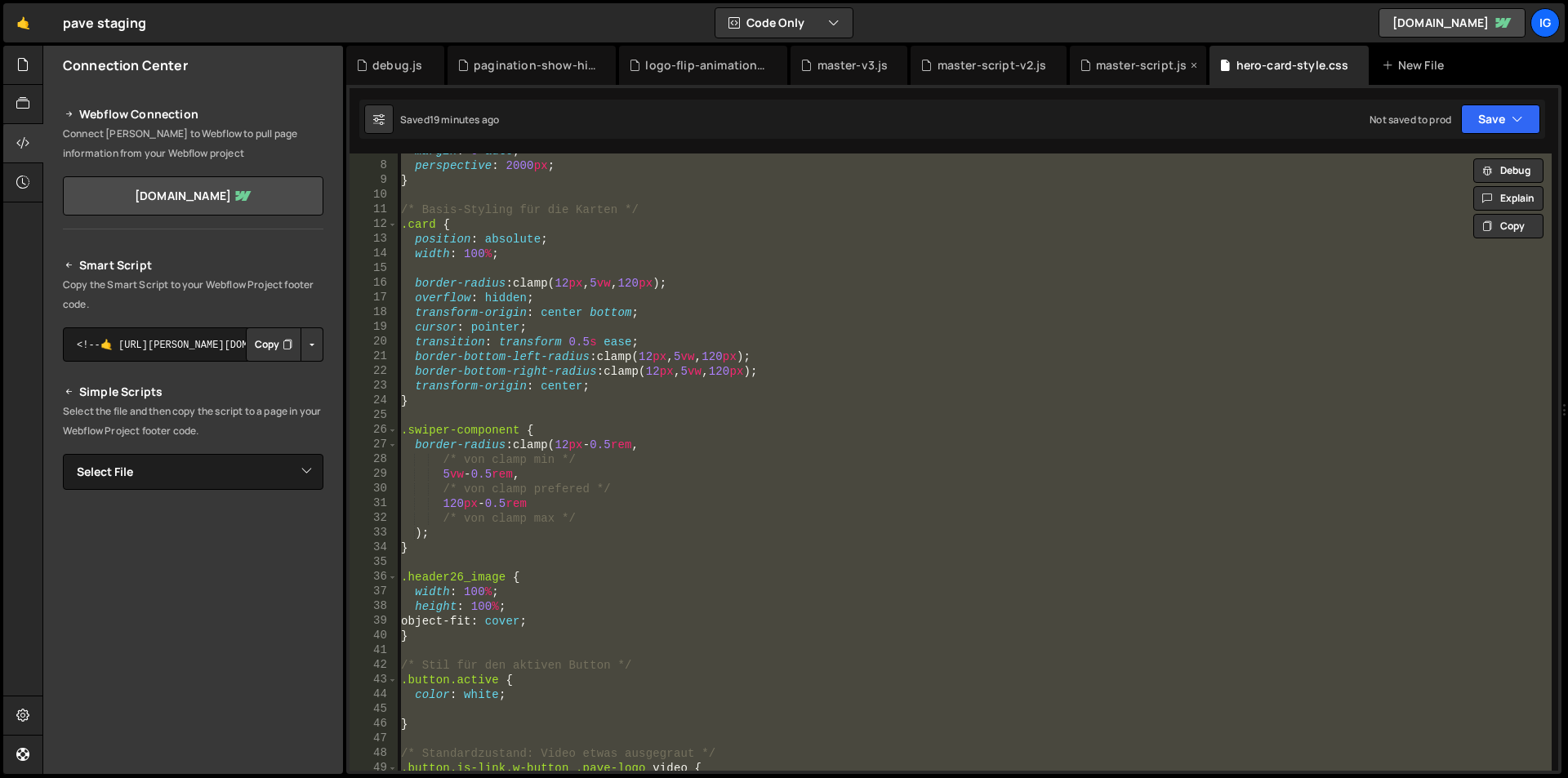
click at [1102, 64] on div "master-script.js" at bounding box center [1141, 65] width 91 height 17
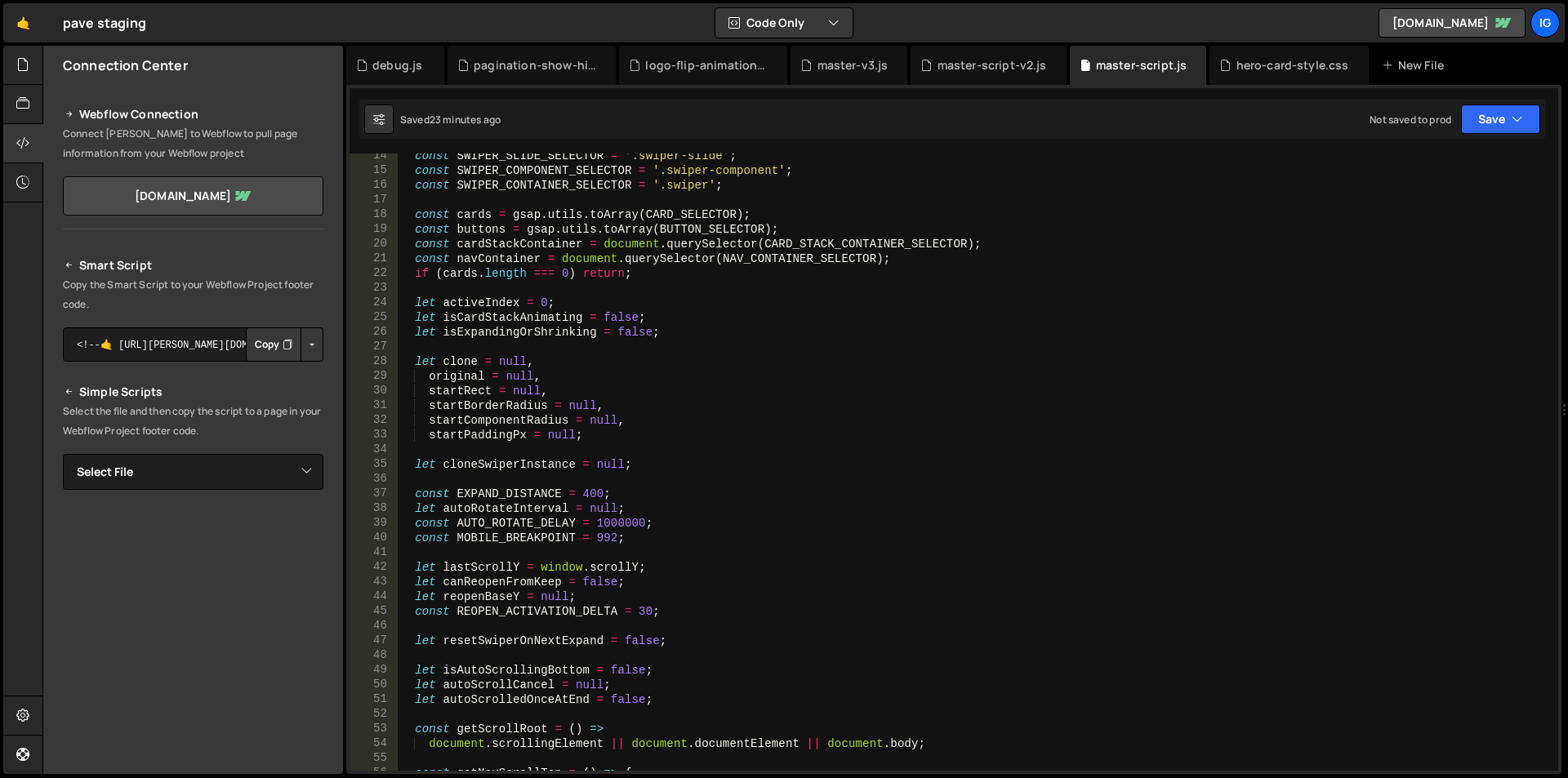
type textarea "original = null,"
click at [818, 380] on div "const SWIPER_SLIDE_SELECTOR = '.swiper-slide' ; const SWIPER_COMPONENT_SELECTOR…" at bounding box center [975, 472] width 1154 height 647
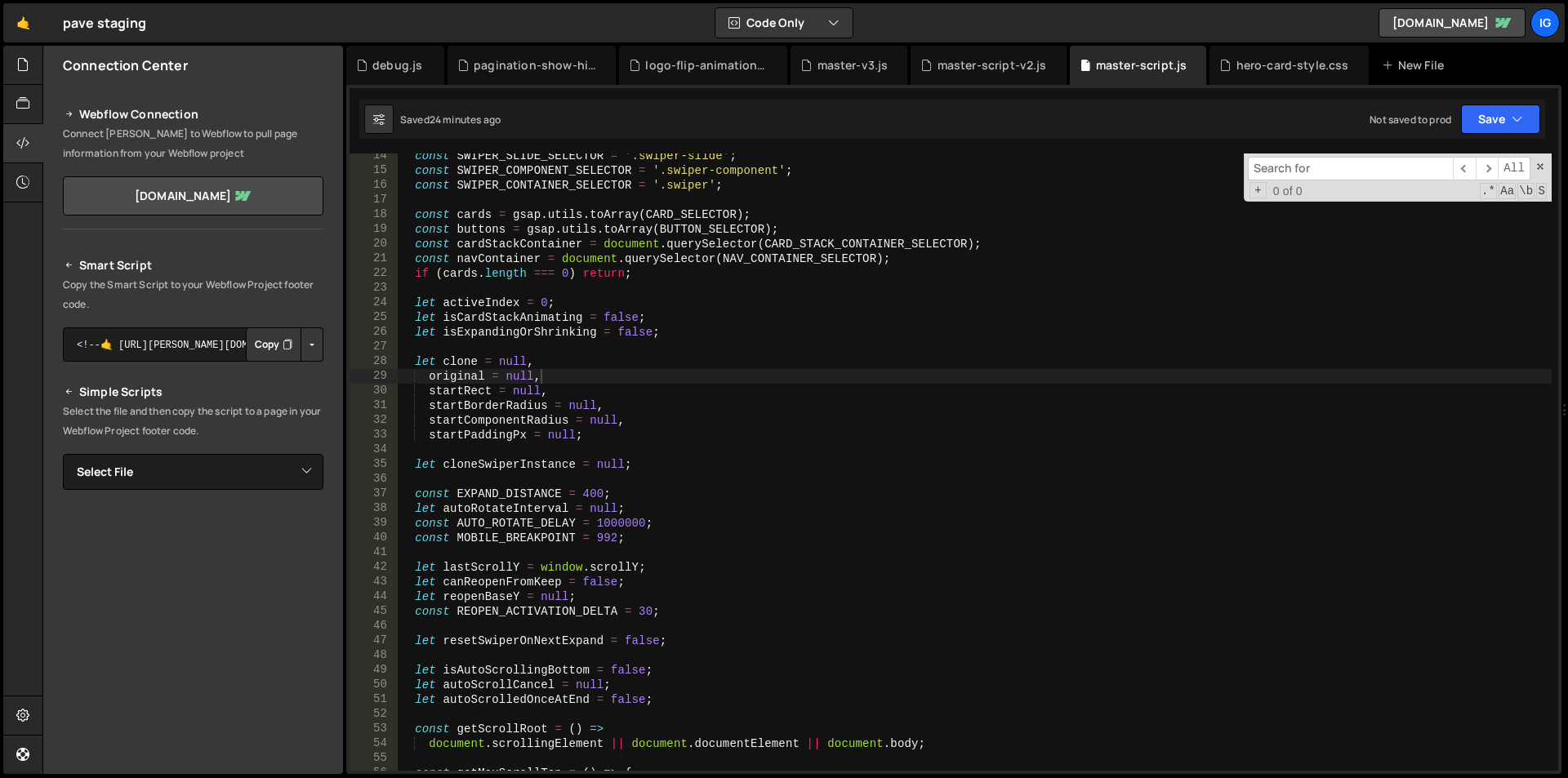
type input "c"
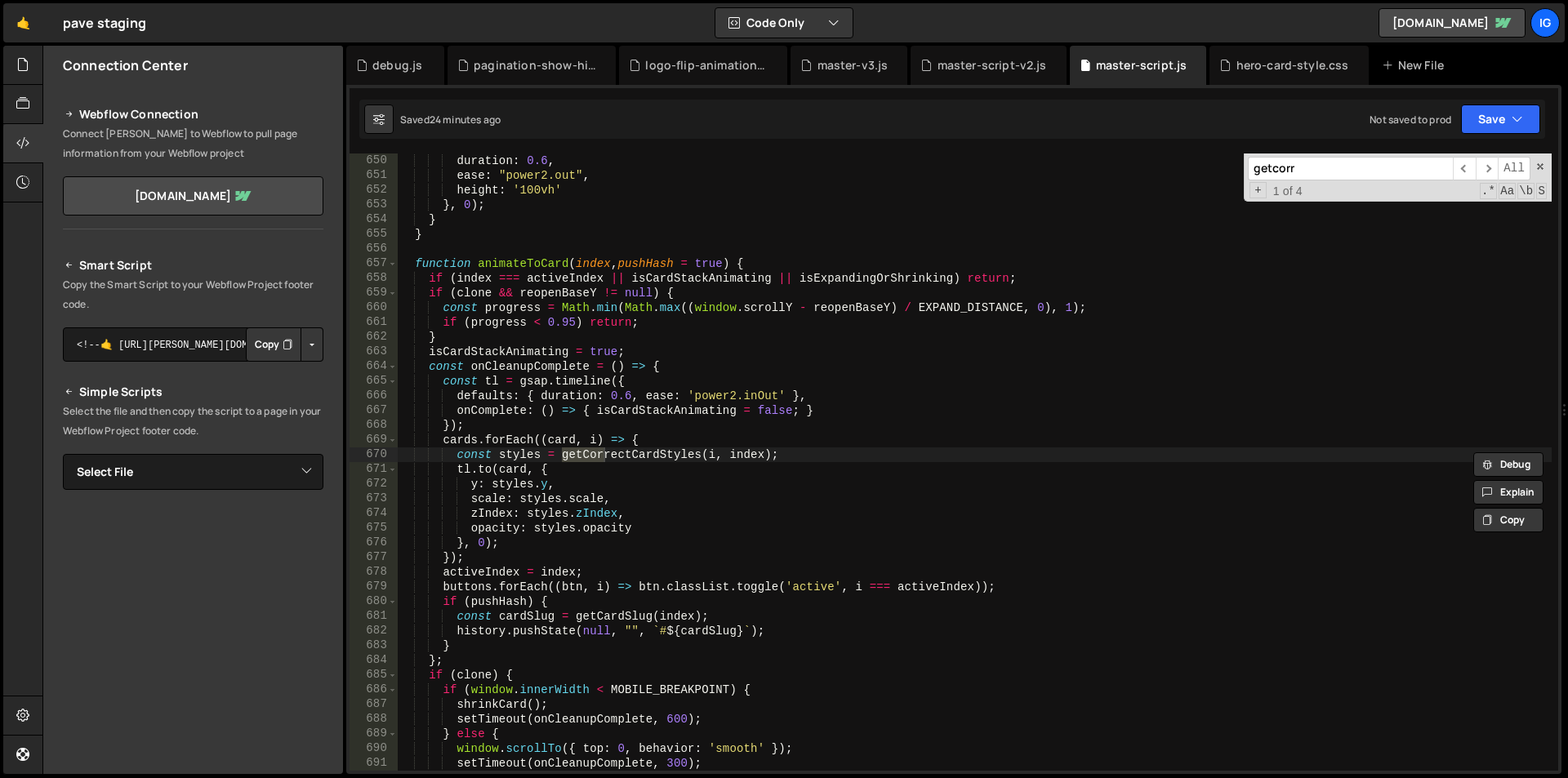
scroll to position [9541, 0]
type input "getcorrect"
click at [1493, 170] on span "​" at bounding box center [1487, 169] width 23 height 24
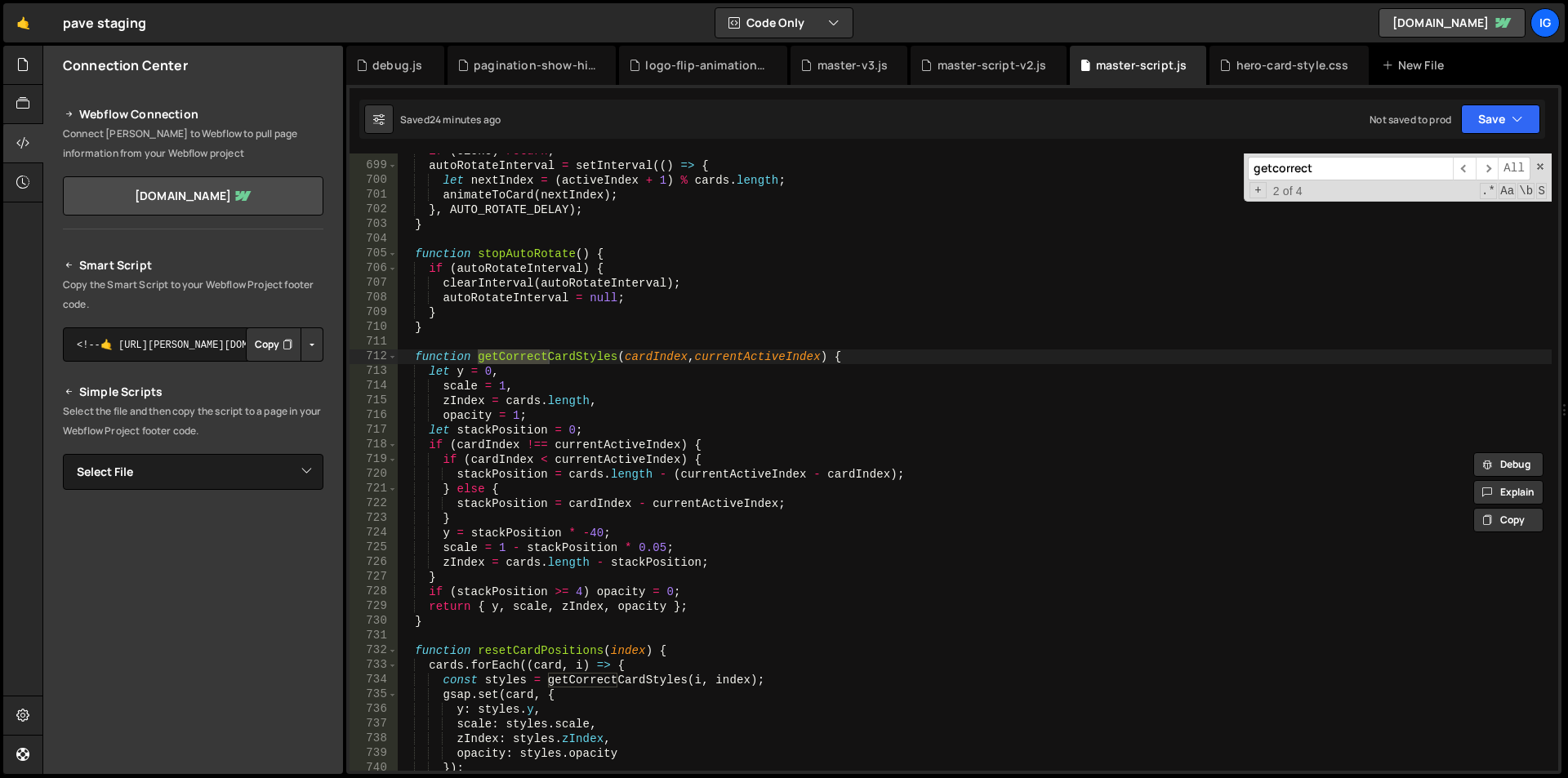
scroll to position [10256, 0]
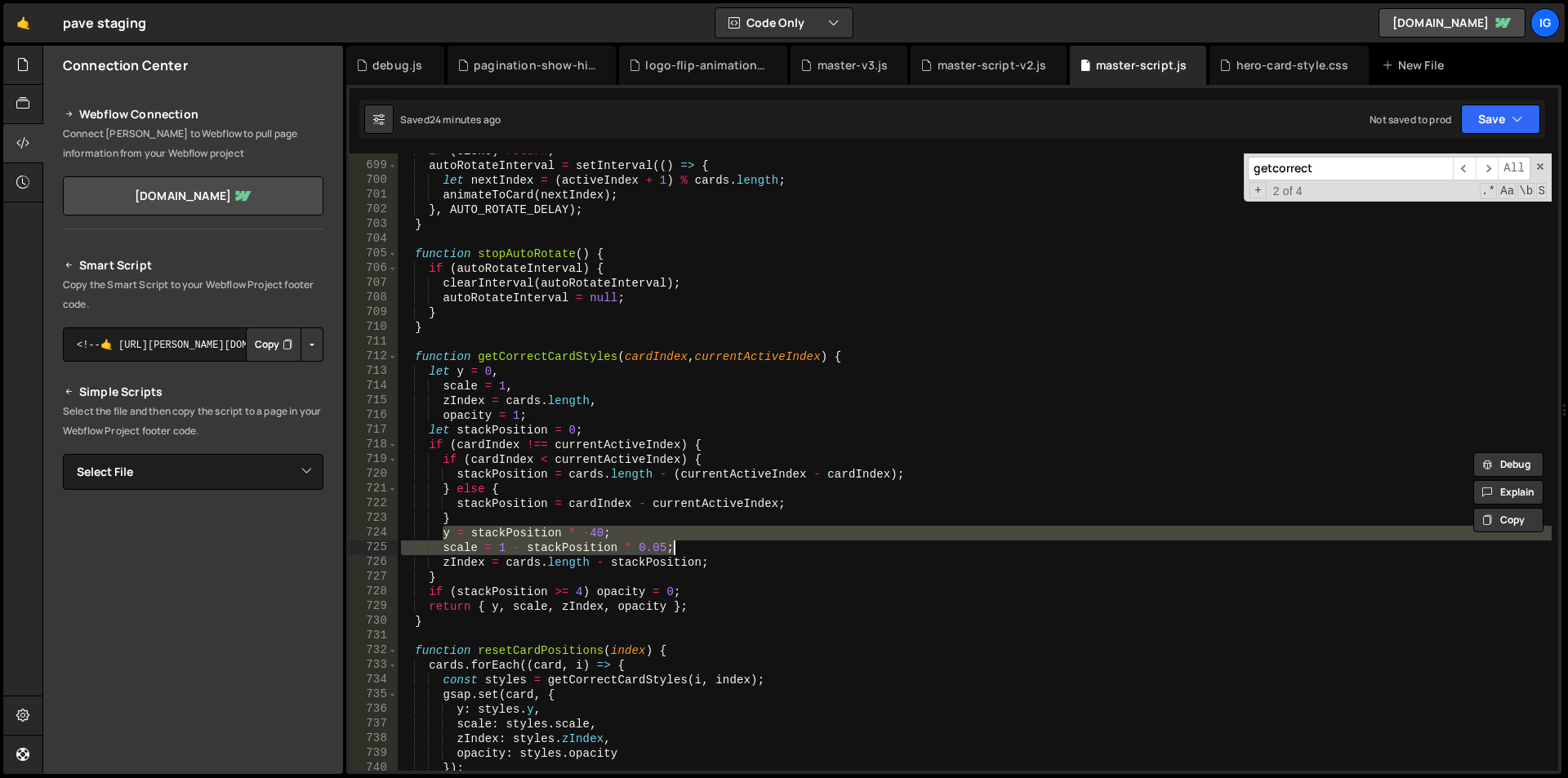
drag, startPoint x: 440, startPoint y: 537, endPoint x: 688, endPoint y: 544, distance: 248.1
click at [688, 544] on div "if ( clone ) return ; autoRotateInterval = setInterval (( ) => { let nextIndex …" at bounding box center [975, 467] width 1154 height 647
click at [688, 544] on div "if ( clone ) return ; autoRotateInterval = setInterval (( ) => { let nextIndex …" at bounding box center [975, 462] width 1154 height 617
drag, startPoint x: 683, startPoint y: 544, endPoint x: 338, endPoint y: 533, distance: 345.2
click at [338, 533] on div "Files New File Javascript files 1 debug.js 0 1 grow-to-100.js 0 1 hero-animatio…" at bounding box center [804, 410] width 1525 height 730
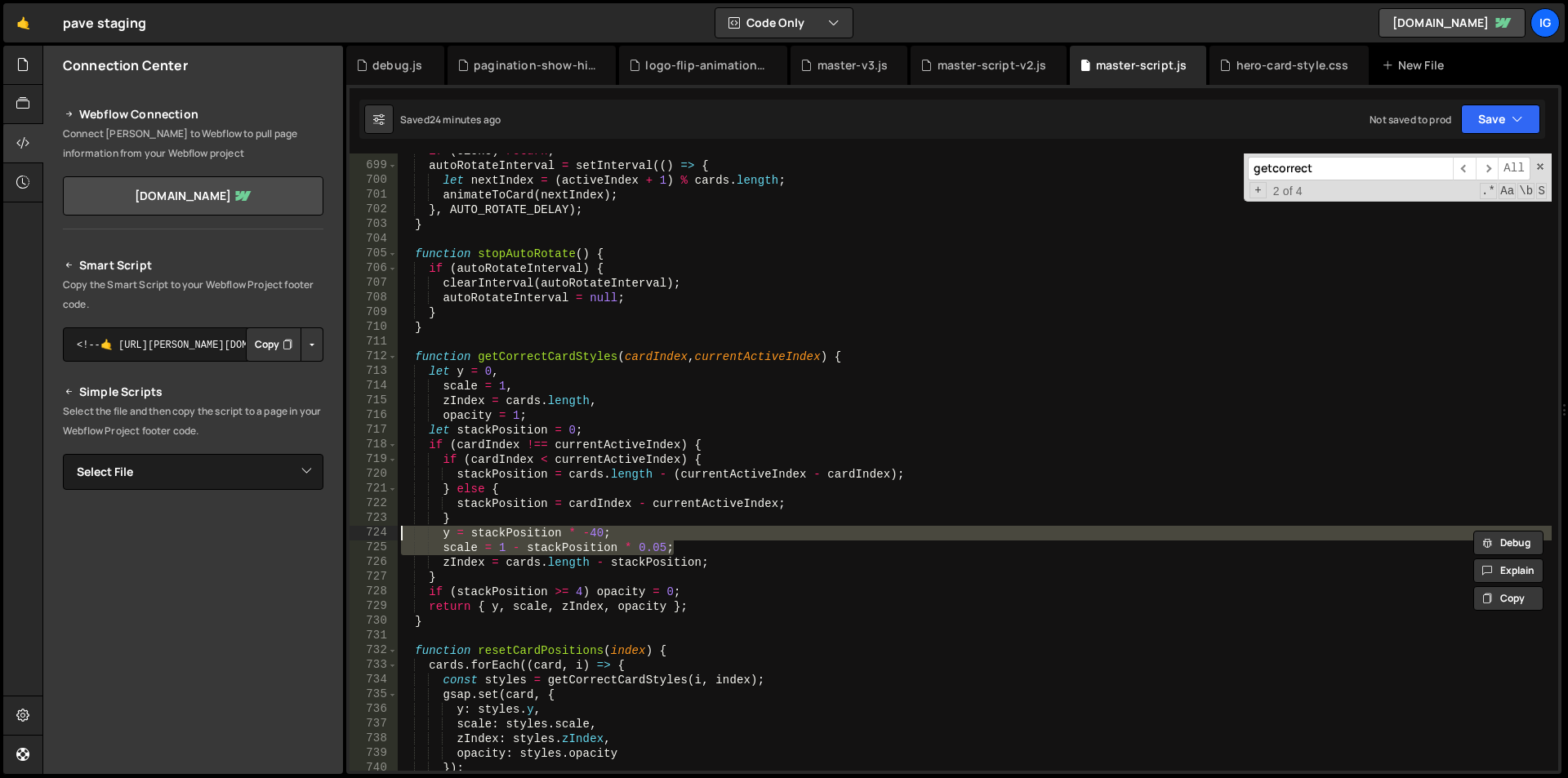
paste textarea "scale = 1 - stackPosition * 0.07; // stärkere Schrumpfung"
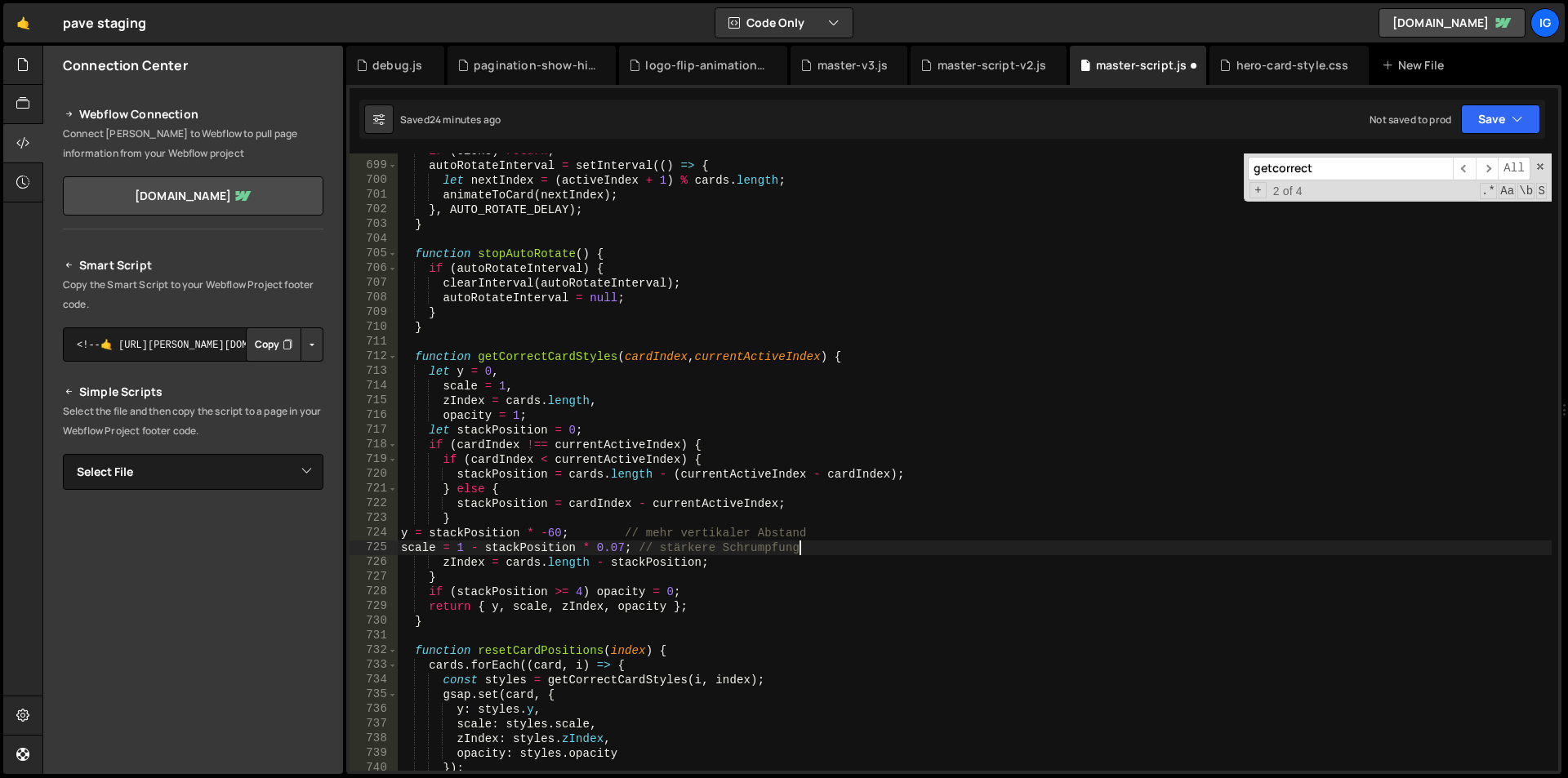
type textarea "scale = 1 - stackPosition * 0.07; // stärkere Schrumpfung"
